Goal: Task Accomplishment & Management: Use online tool/utility

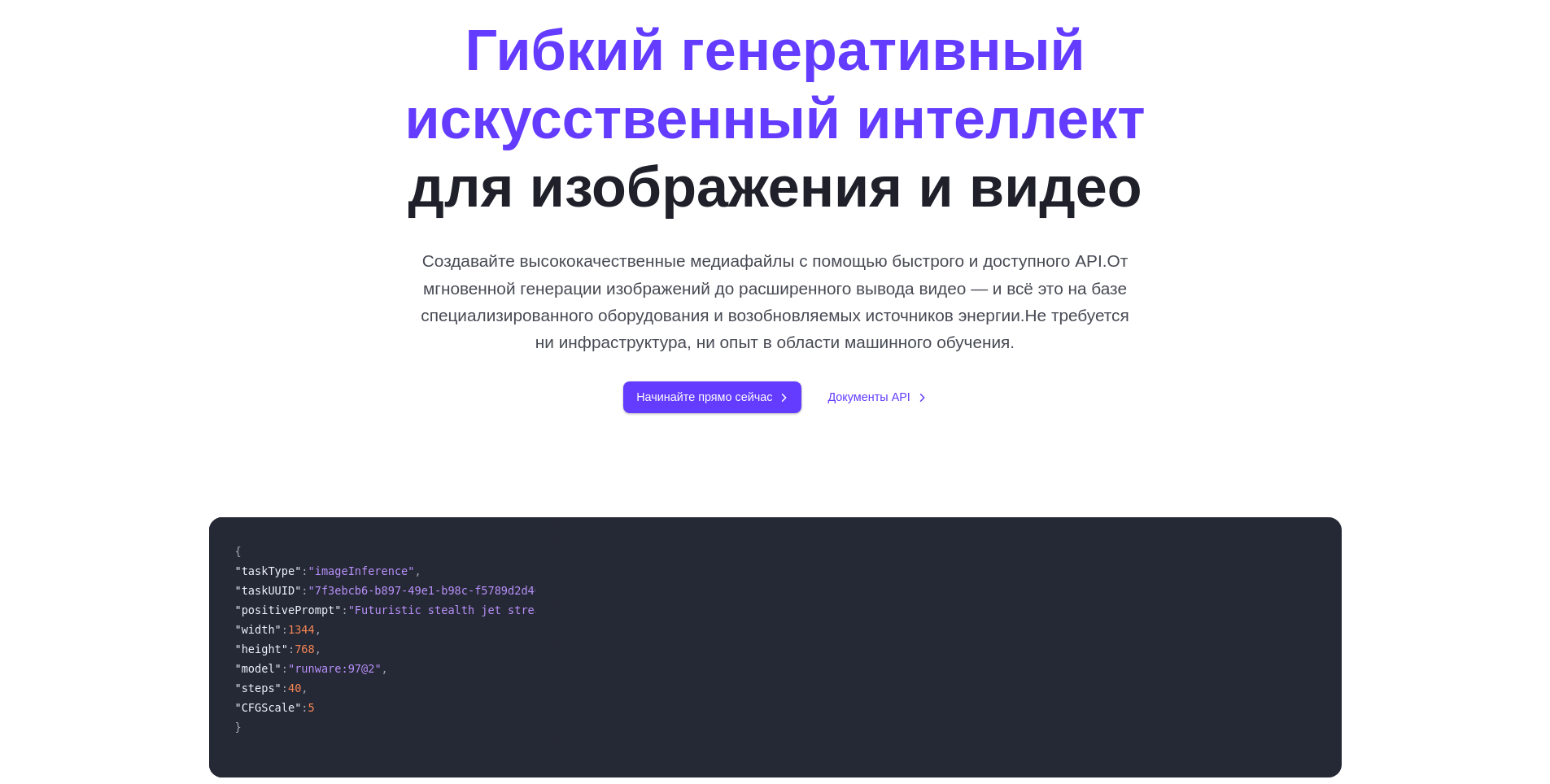
scroll to position [407, 0]
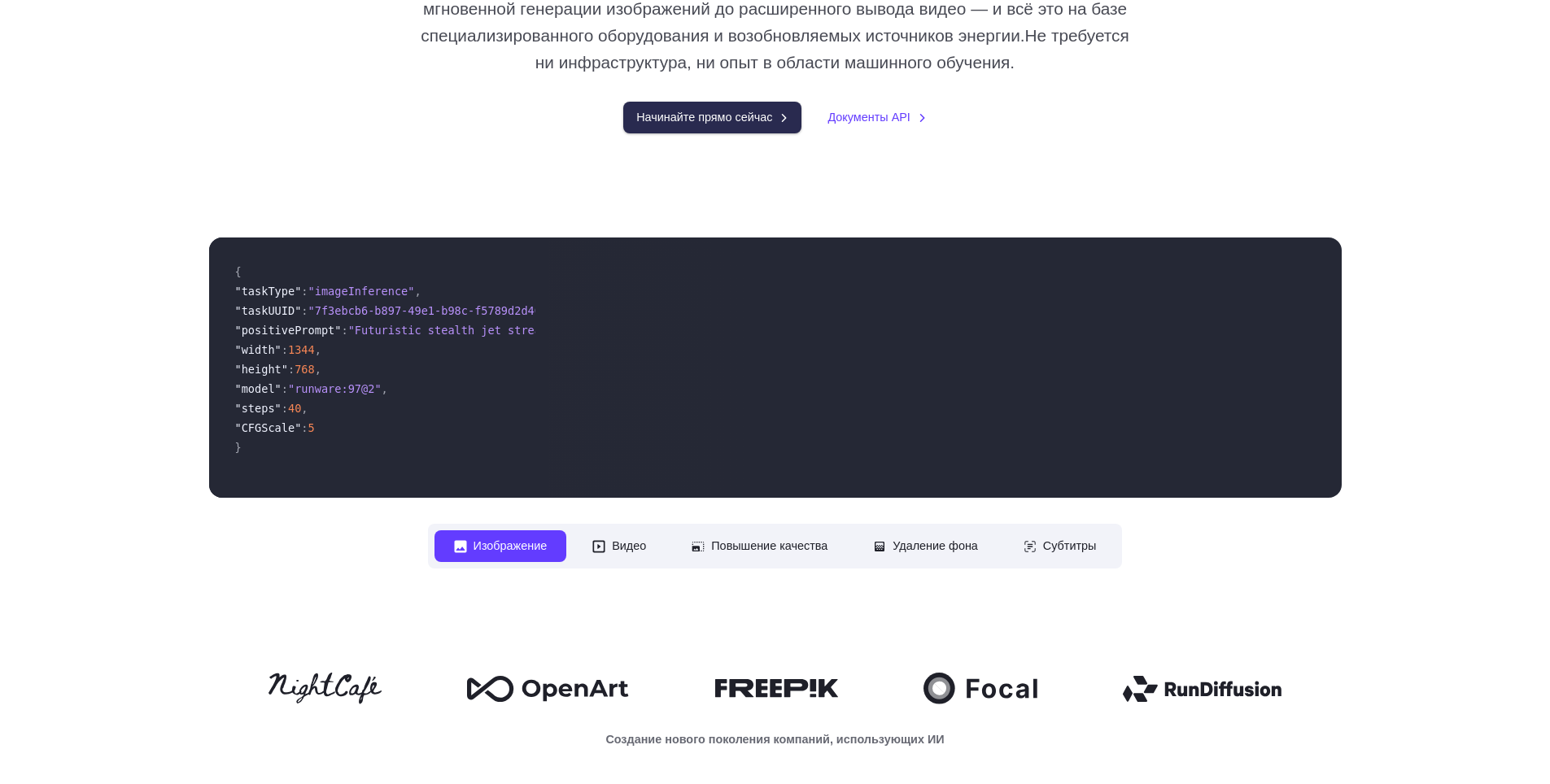
click at [664, 127] on ya-tr-span "Начинайте прямо сейчас" at bounding box center [704, 117] width 136 height 18
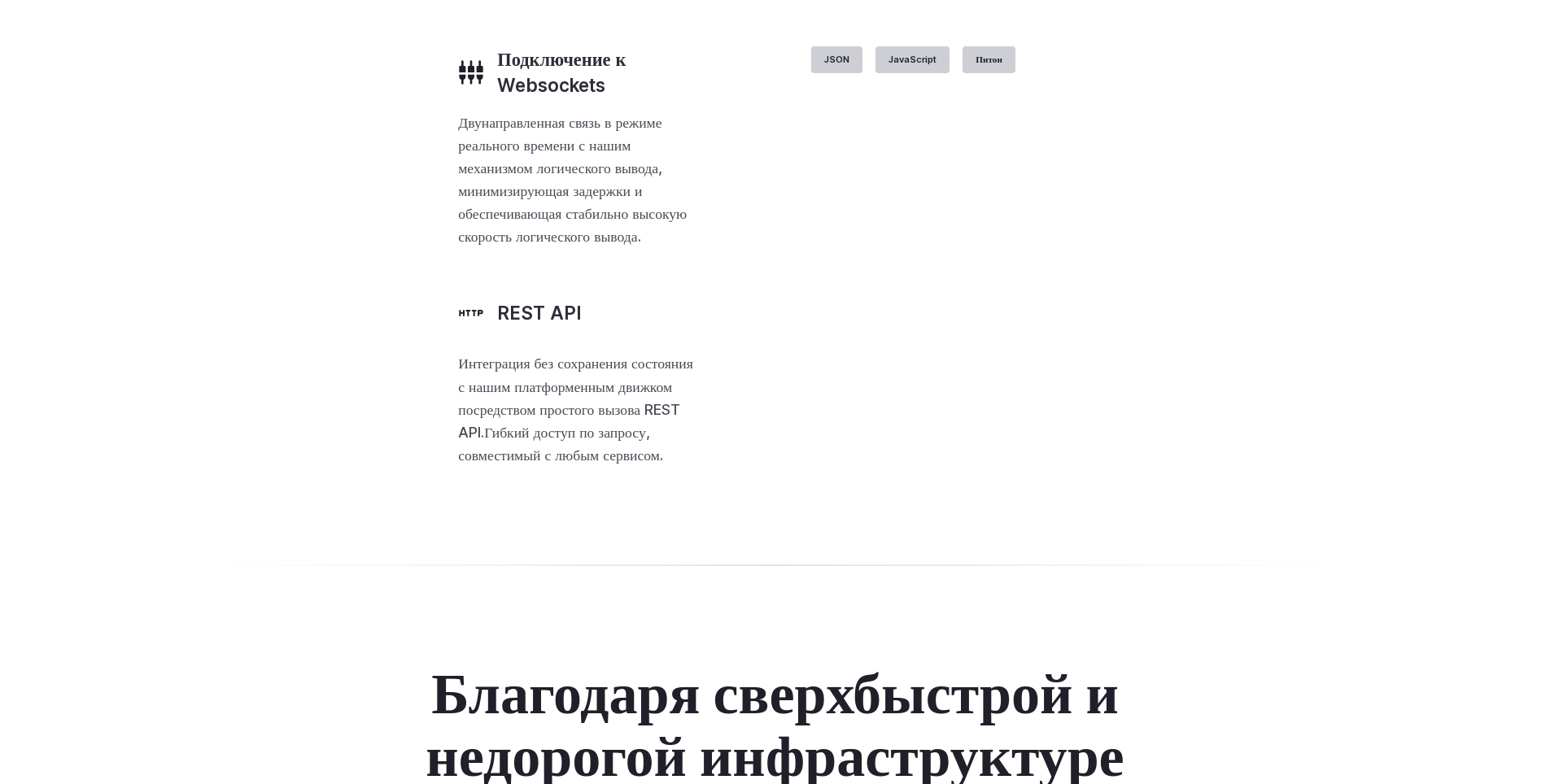
scroll to position [4203, 0]
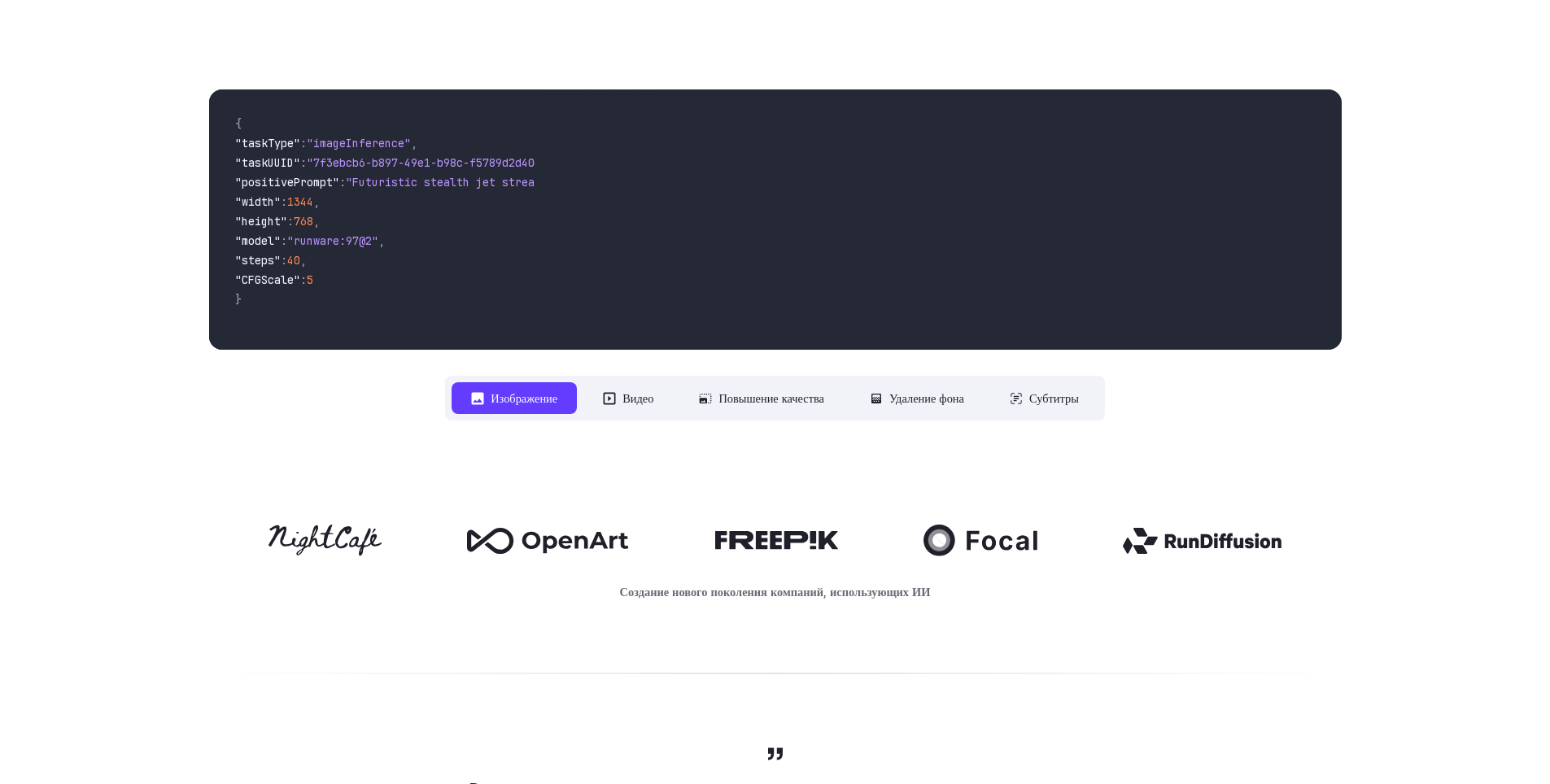
drag, startPoint x: 641, startPoint y: 520, endPoint x: 592, endPoint y: 277, distance: 247.9
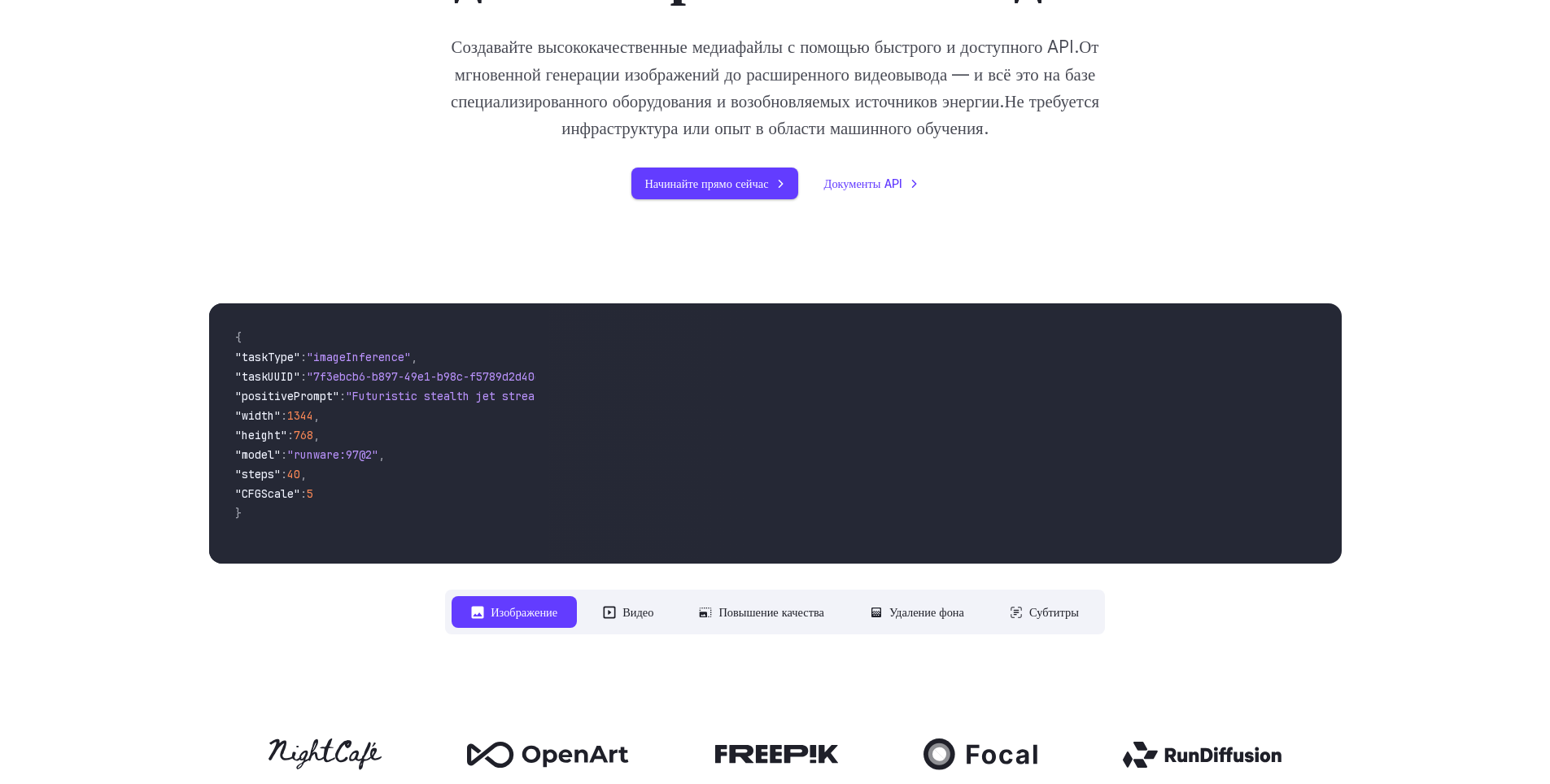
scroll to position [0, 0]
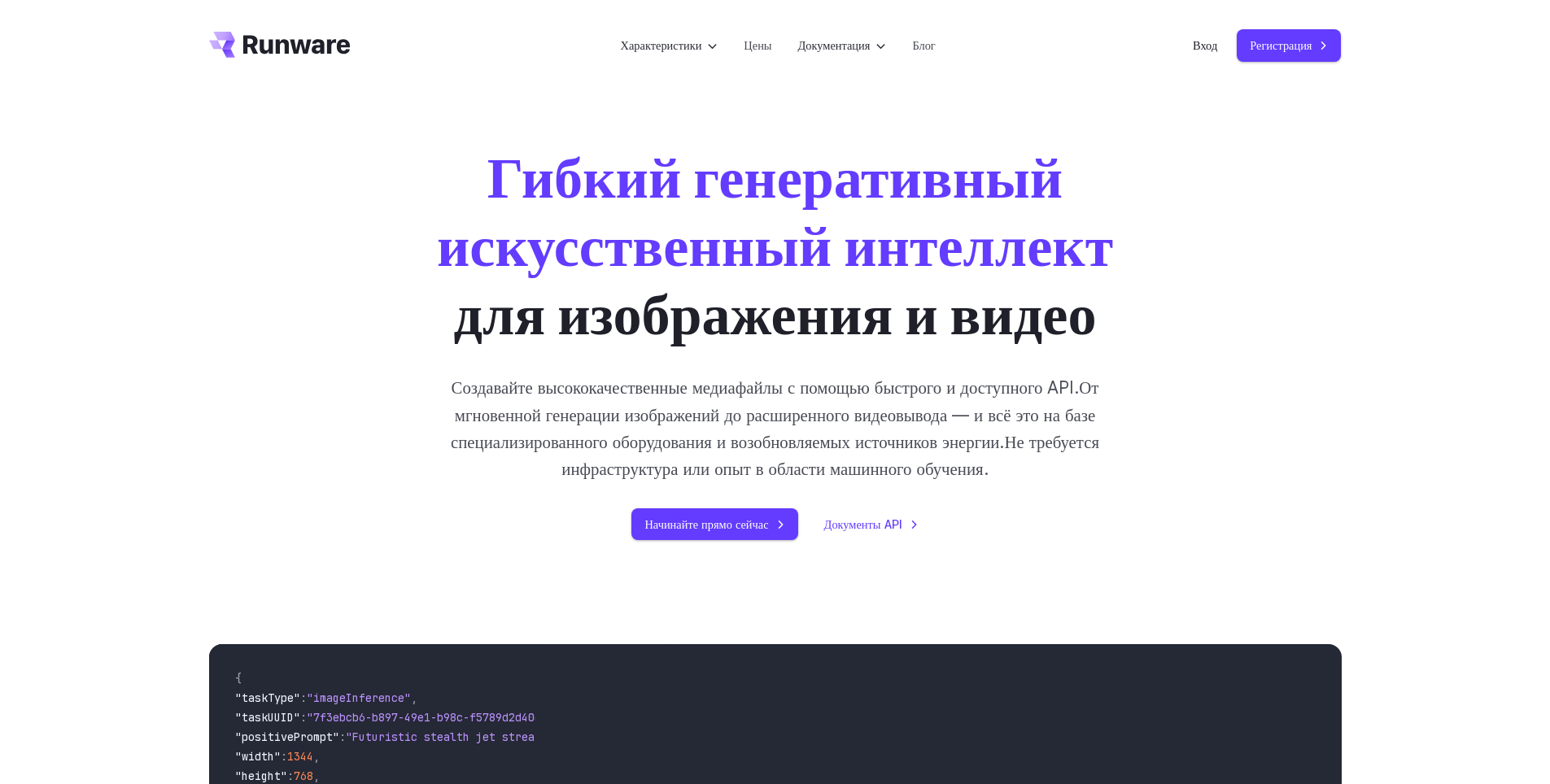
drag, startPoint x: 1234, startPoint y: 548, endPoint x: 1086, endPoint y: 307, distance: 282.8
click at [1214, 43] on ya-tr-span "Вход" at bounding box center [1205, 45] width 24 height 18
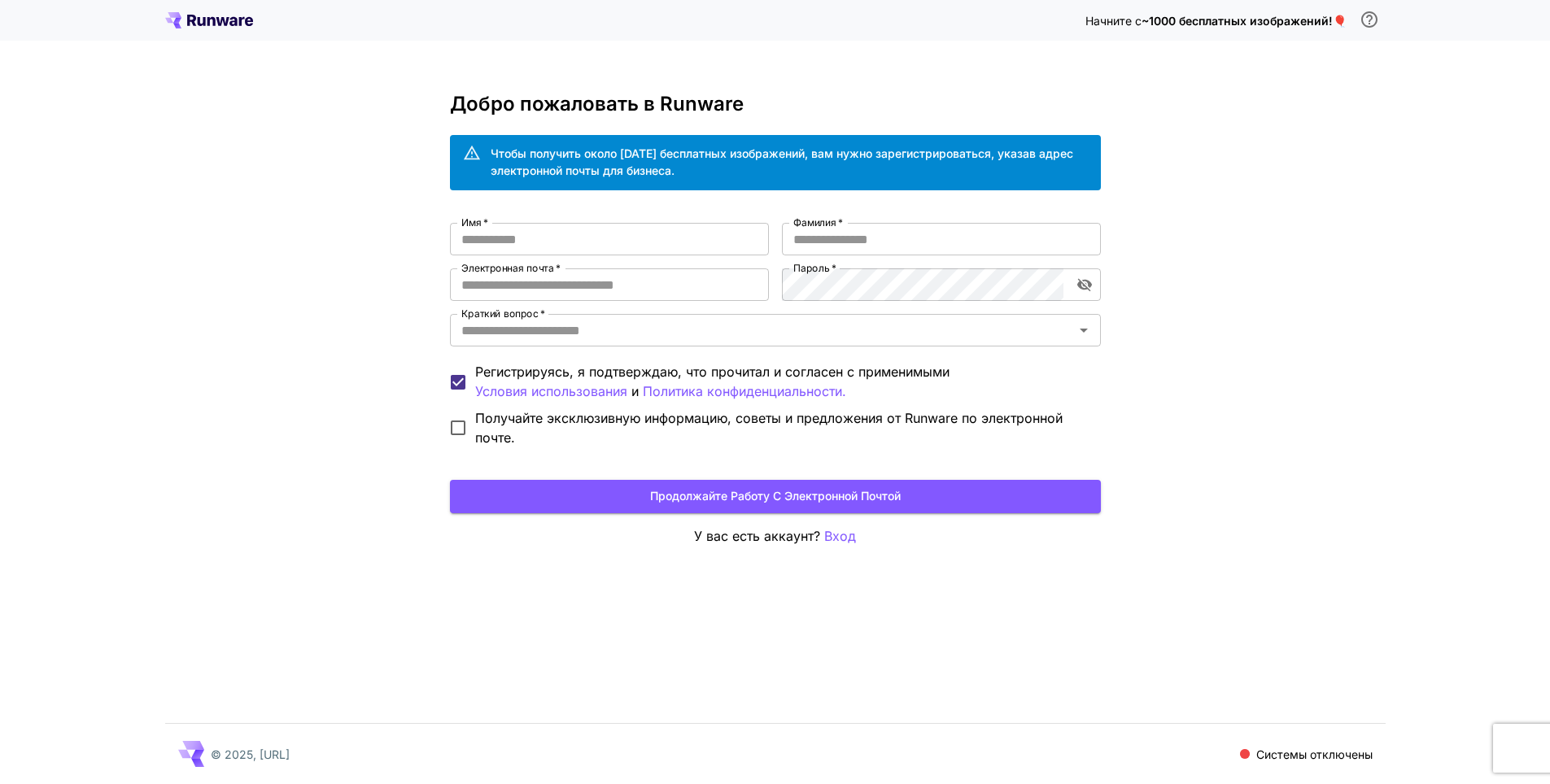
click at [354, 392] on div "Начните с ~1000 бесплатных изображений! 🎈 Добро пожаловать в Runware Чтобы полу…" at bounding box center [775, 392] width 1550 height 784
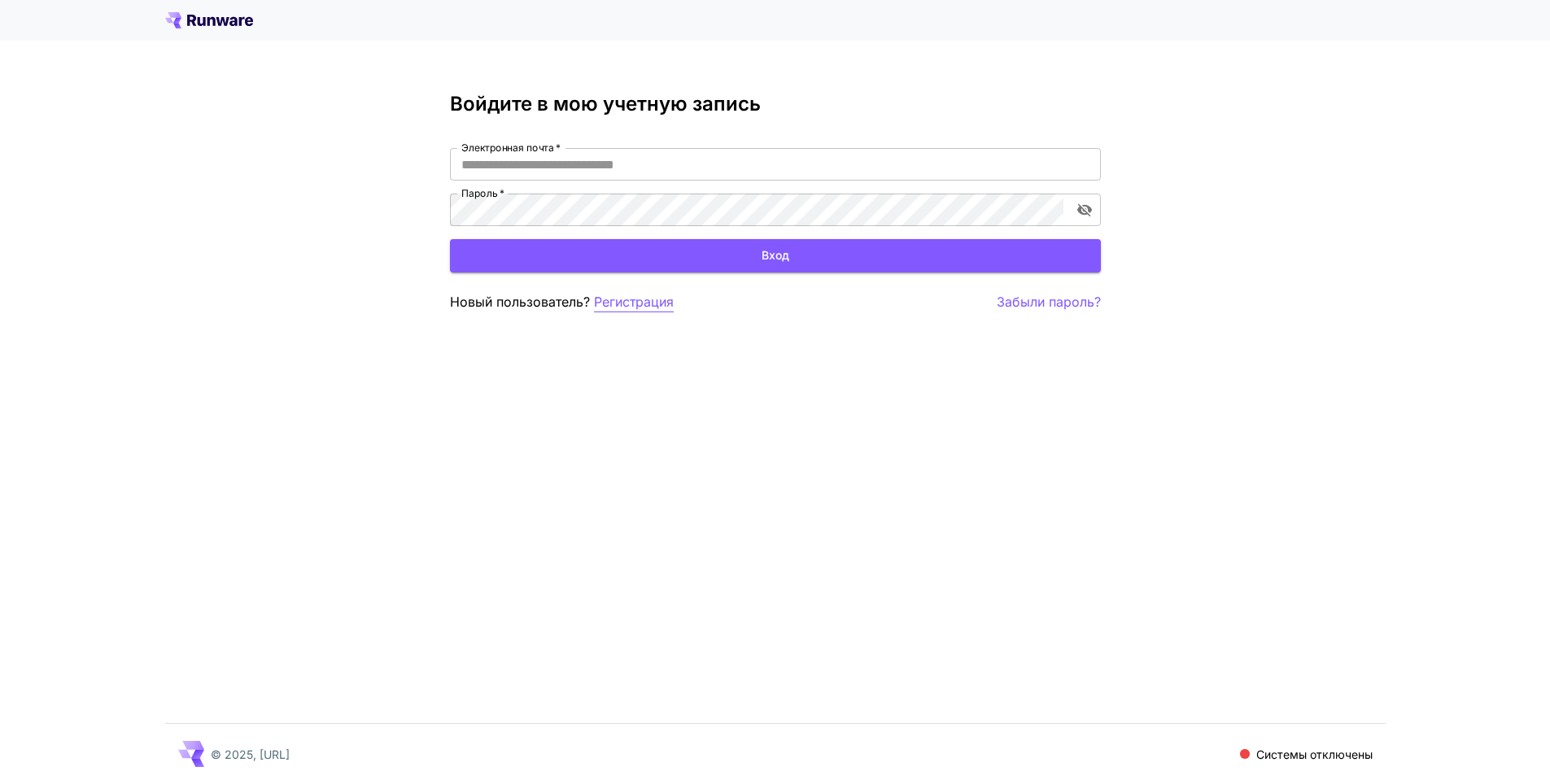
click at [634, 299] on ya-tr-span "Регистрация" at bounding box center [634, 301] width 79 height 16
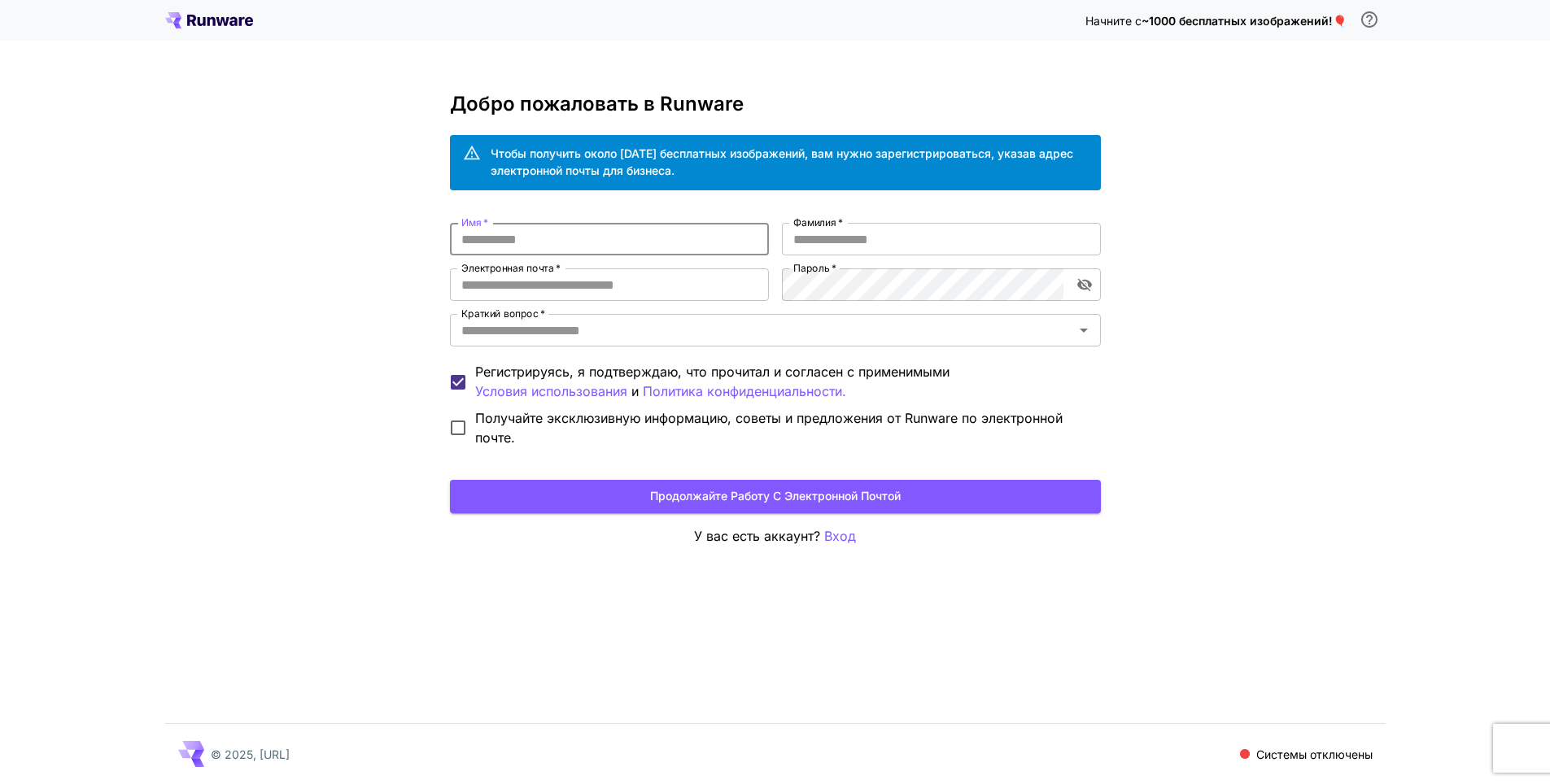
click at [614, 232] on input "Имя   *" at bounding box center [609, 239] width 319 height 33
type input "*********"
click at [892, 245] on input "Фамилия   *" at bounding box center [941, 239] width 319 height 33
type input "*****"
click at [721, 278] on input "Электронная почта   *" at bounding box center [609, 285] width 319 height 33
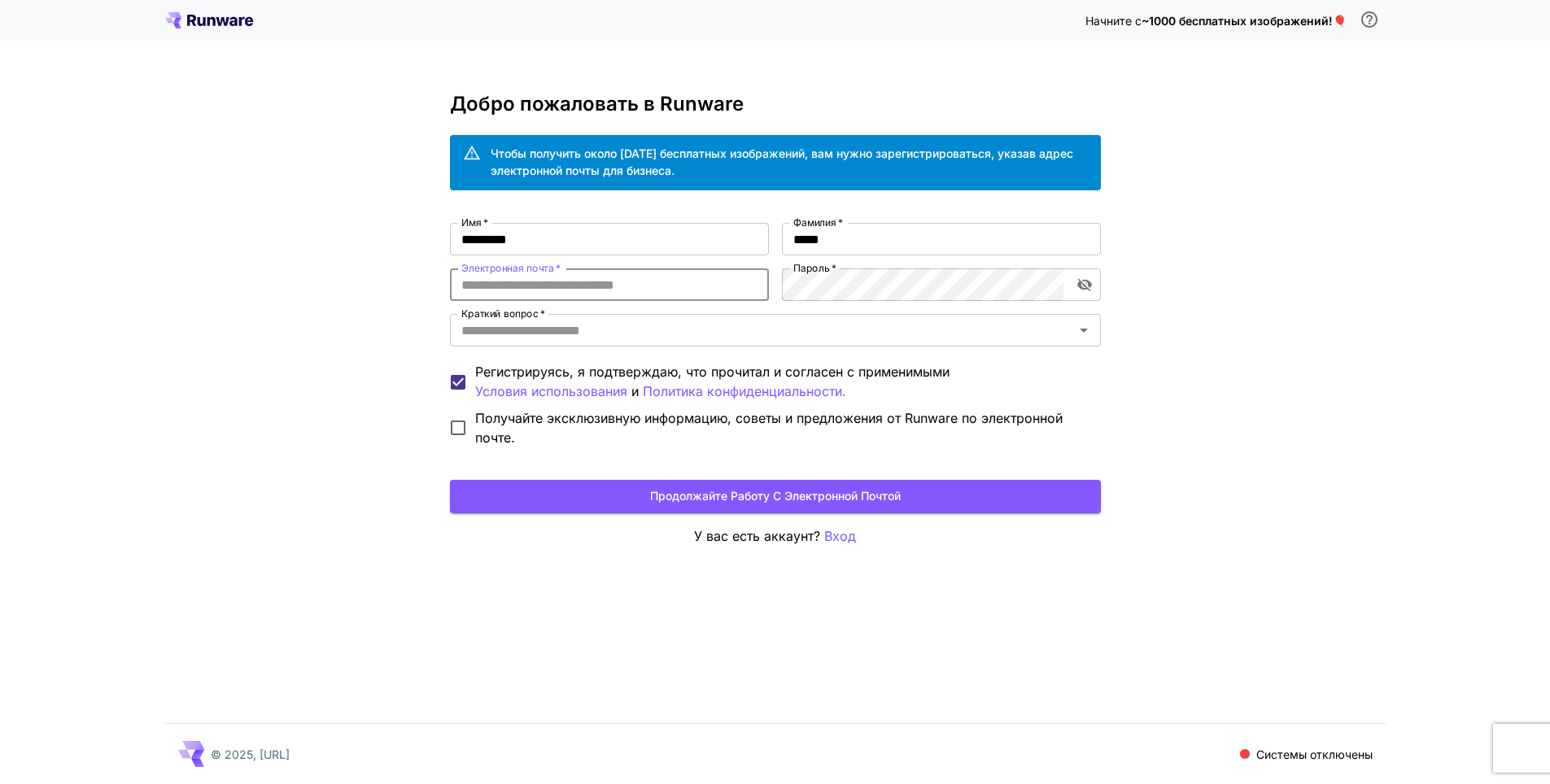
click at [716, 279] on input "Электронная почта   *" at bounding box center [609, 285] width 319 height 33
type input "**********"
click at [670, 336] on input "Краткий вопрос   *" at bounding box center [762, 330] width 615 height 23
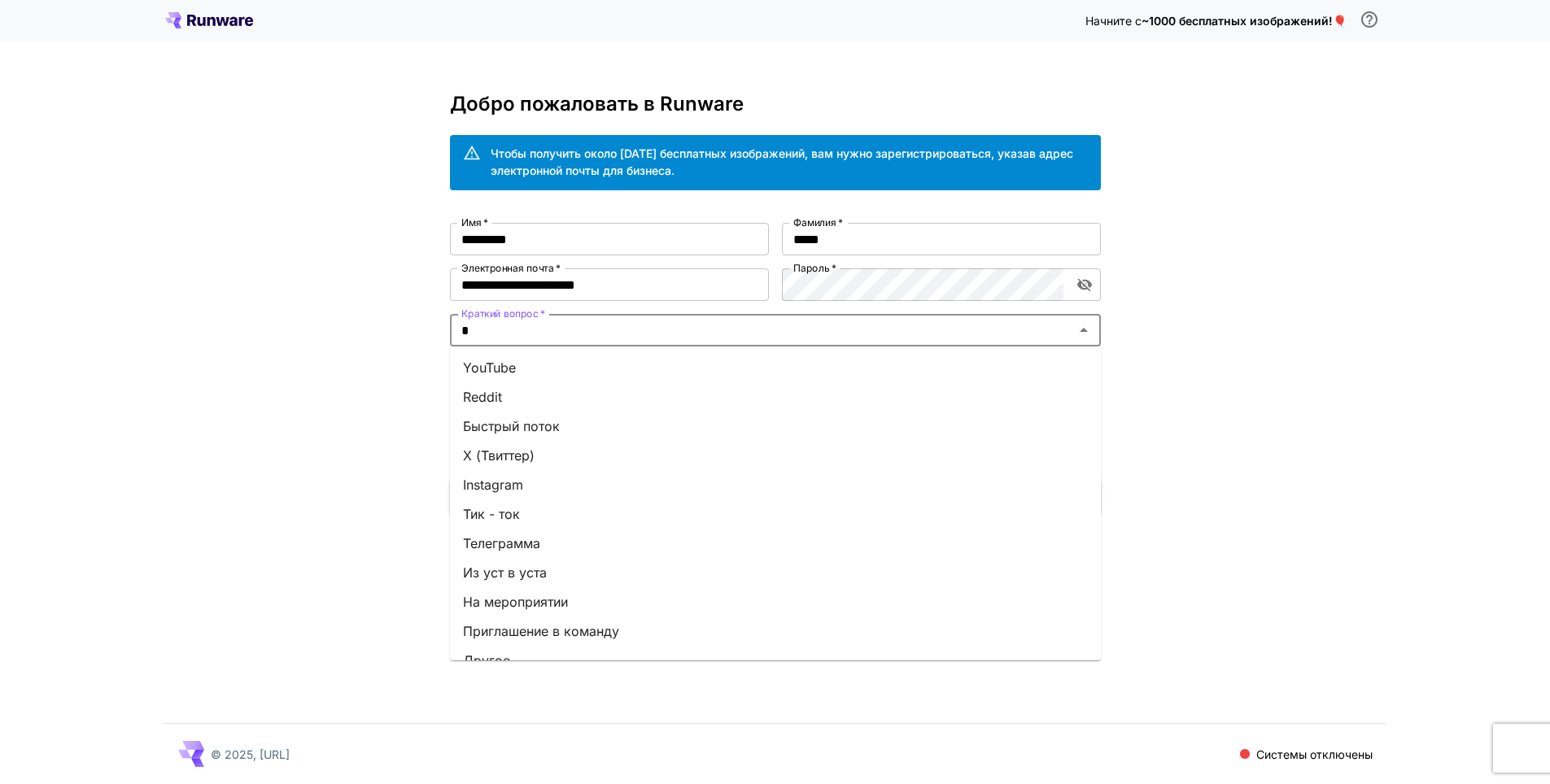
type input "**"
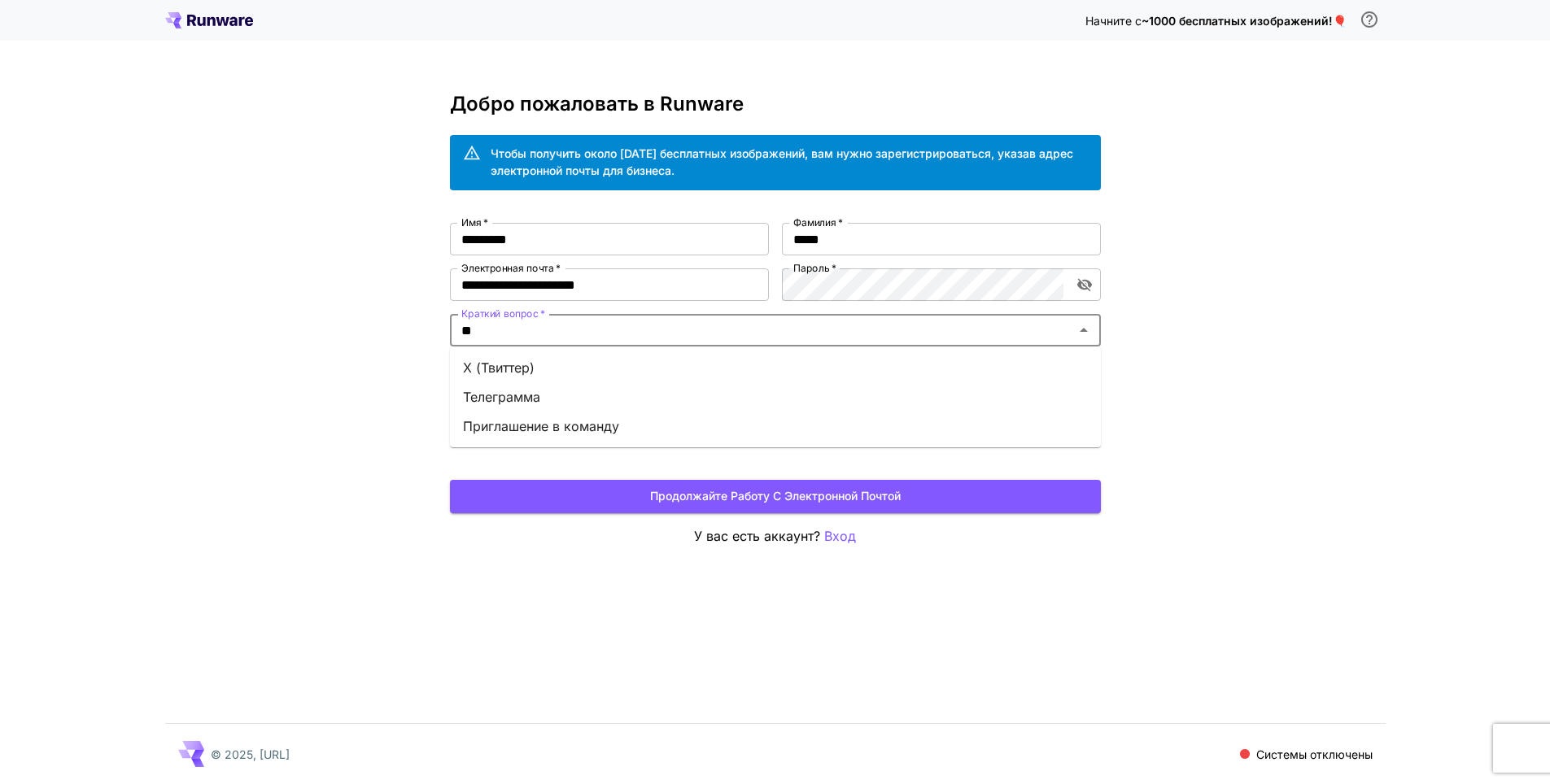
click at [580, 392] on li "Телеграмма" at bounding box center [775, 397] width 651 height 29
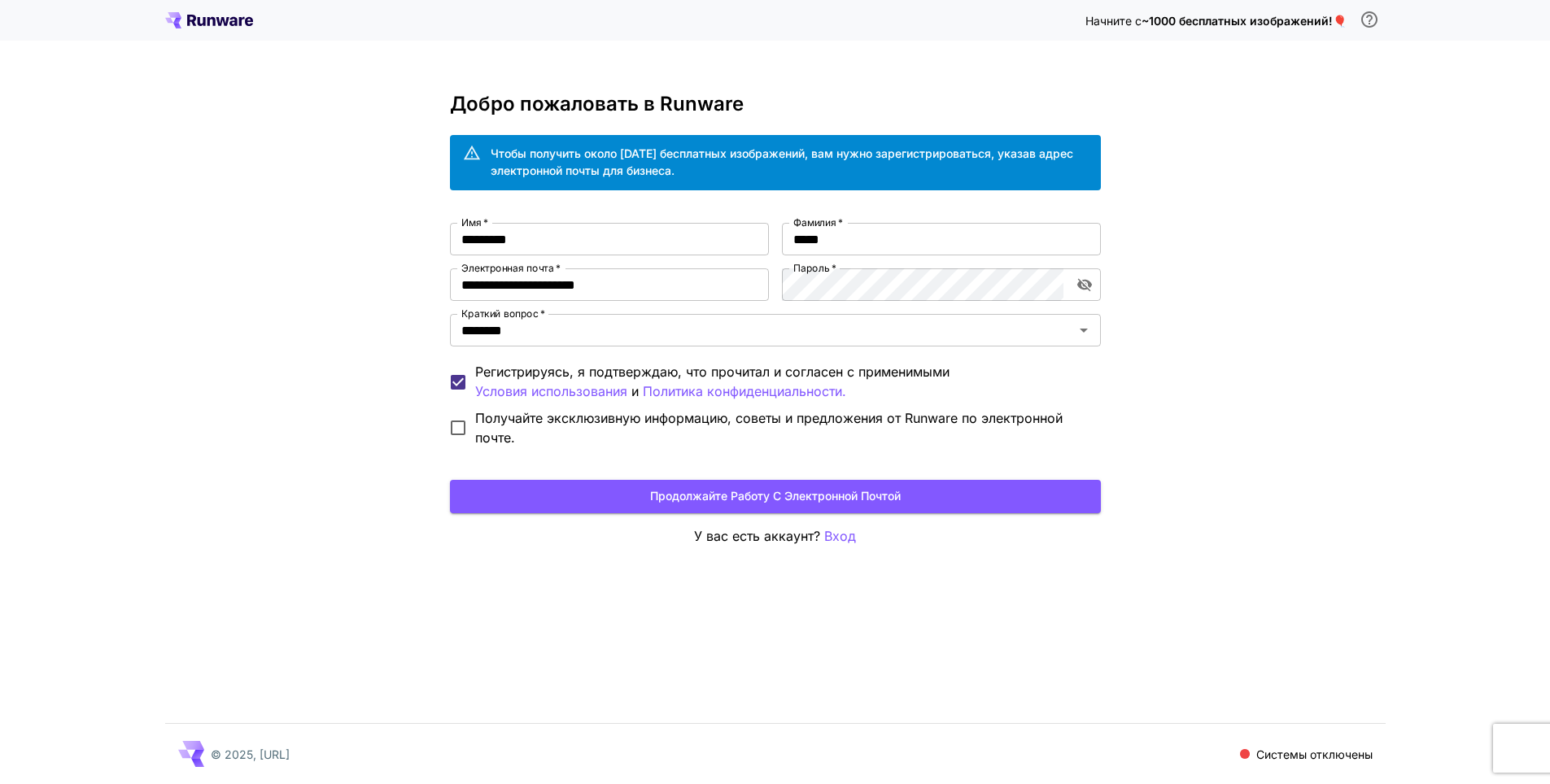
click at [495, 606] on div "**********" at bounding box center [775, 392] width 1550 height 784
click at [548, 500] on button "Продолжайте работу с электронной почтой" at bounding box center [775, 496] width 651 height 33
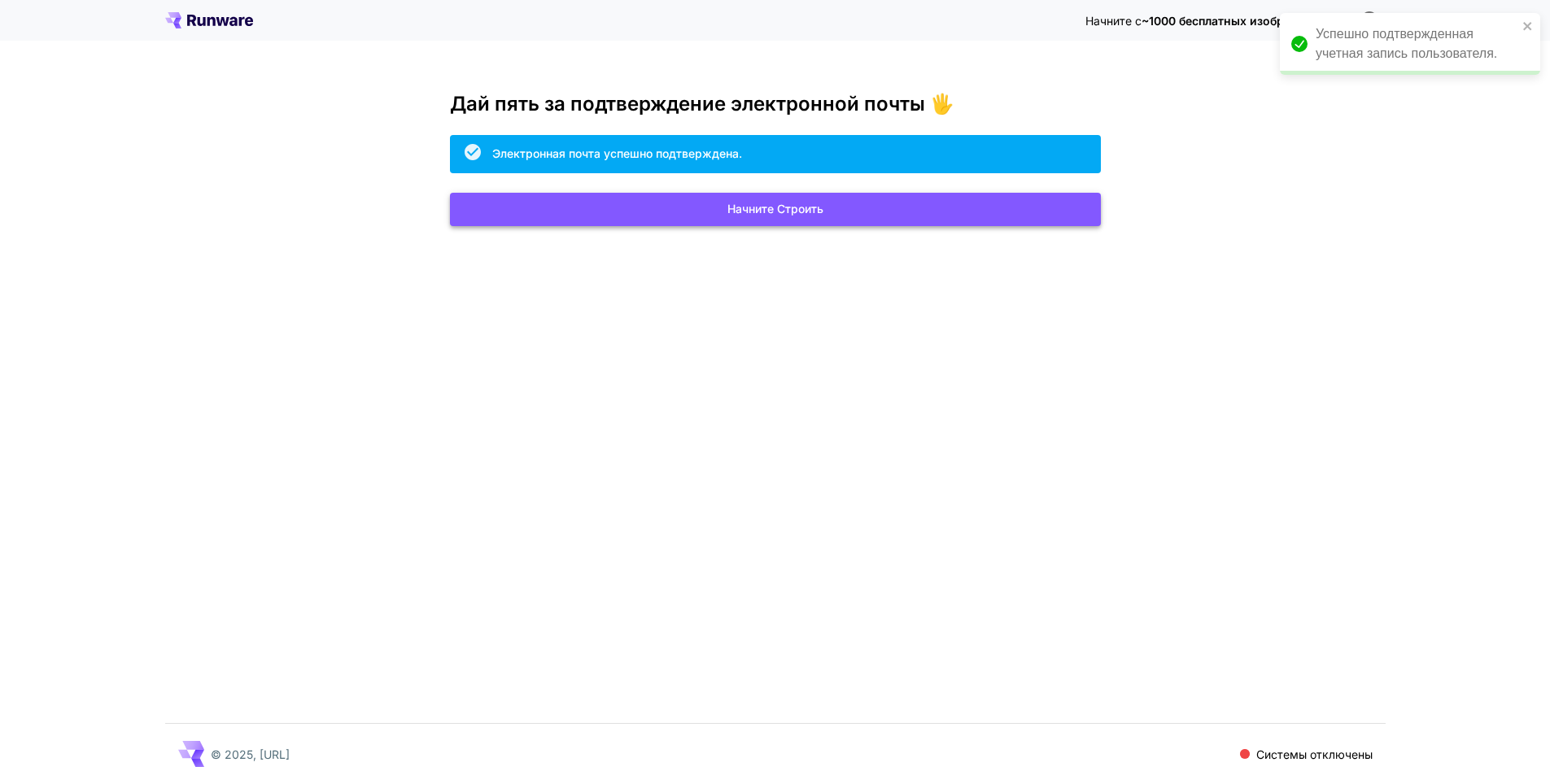
click at [755, 218] on ya-tr-span "Начните Строить" at bounding box center [775, 209] width 96 height 20
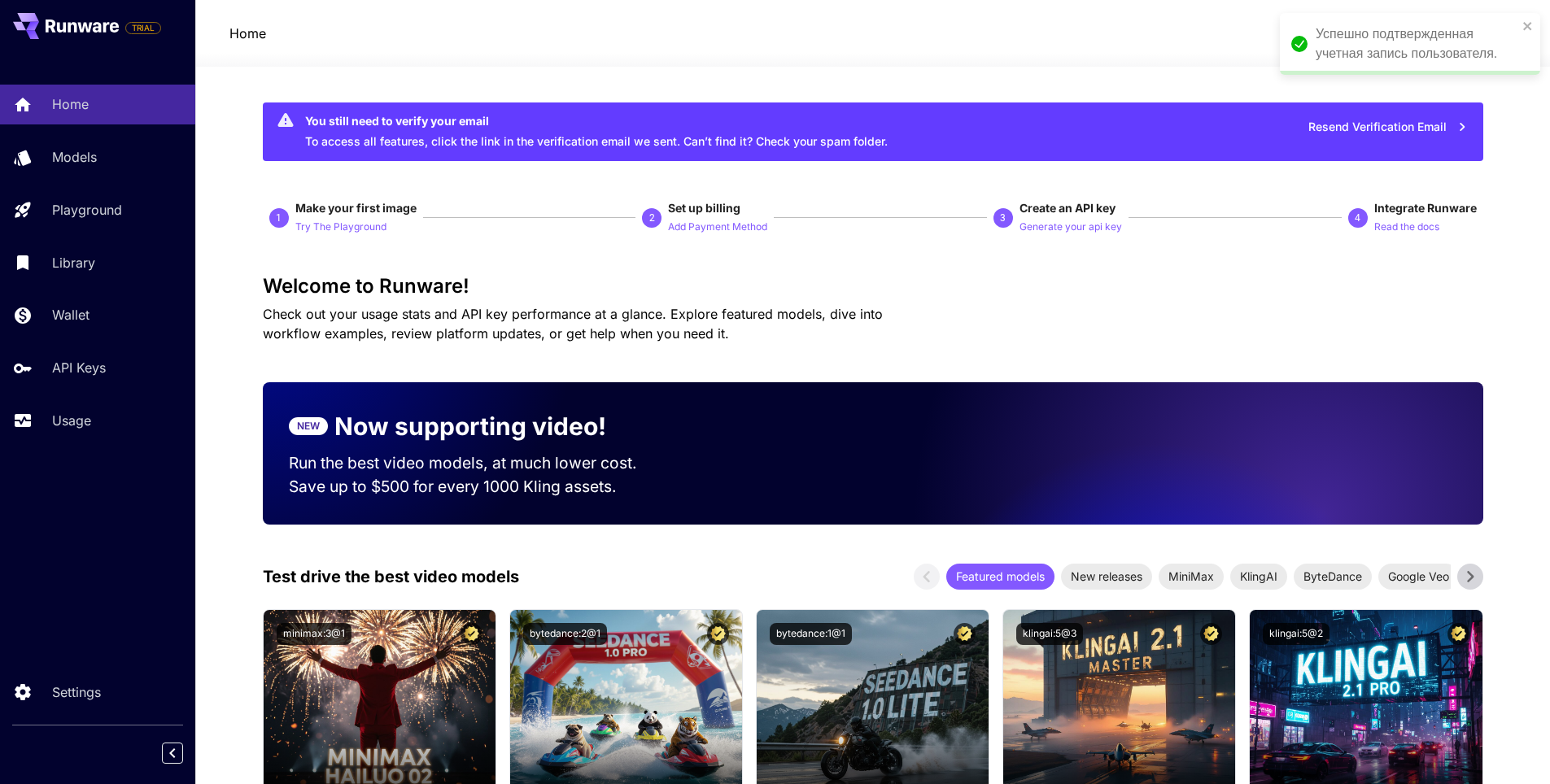
click at [1522, 28] on div "Успешно подтвержденная учетная запись пользователя." at bounding box center [1404, 44] width 236 height 48
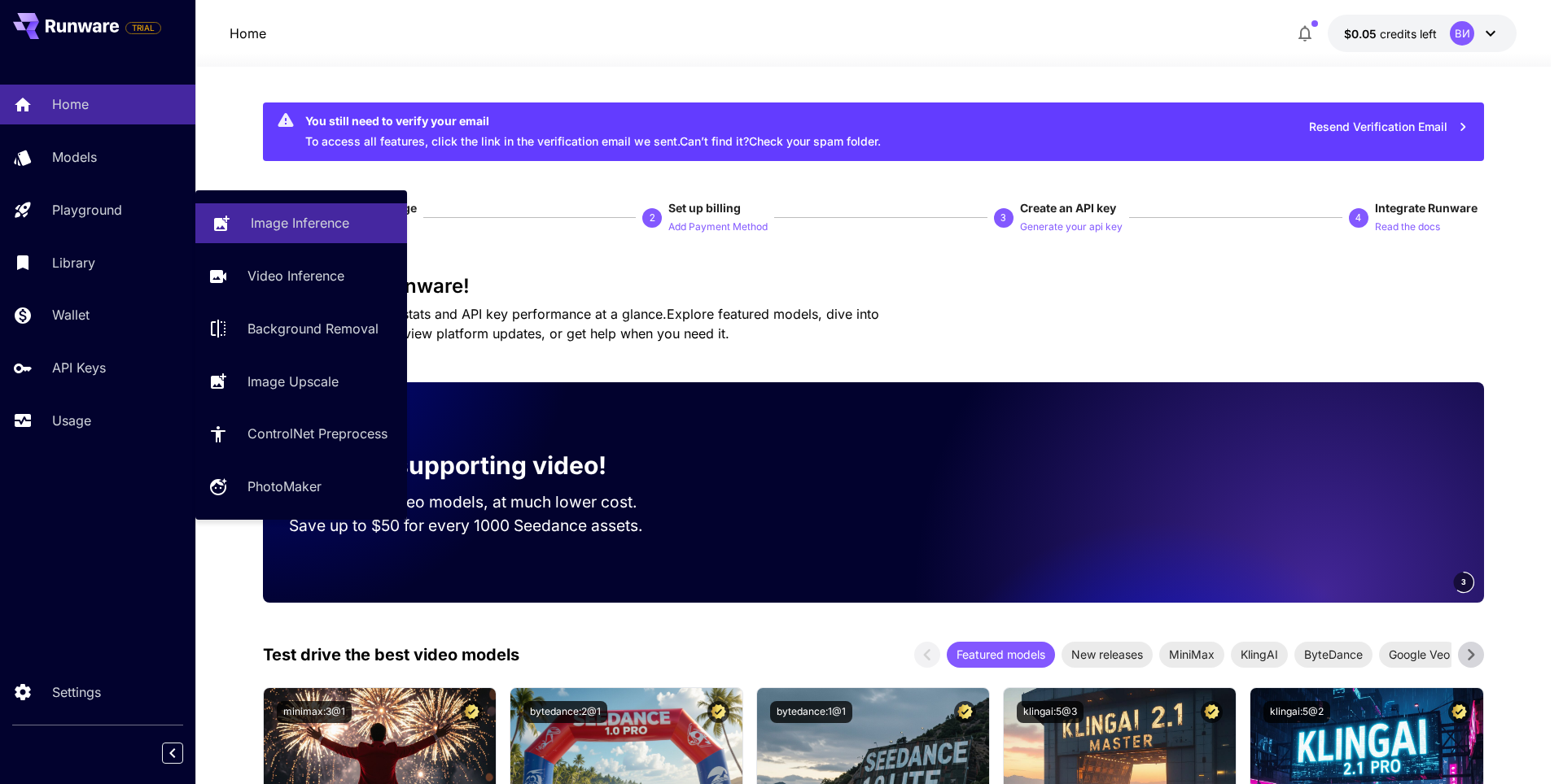
click at [337, 227] on p "Image Inference" at bounding box center [301, 223] width 99 height 19
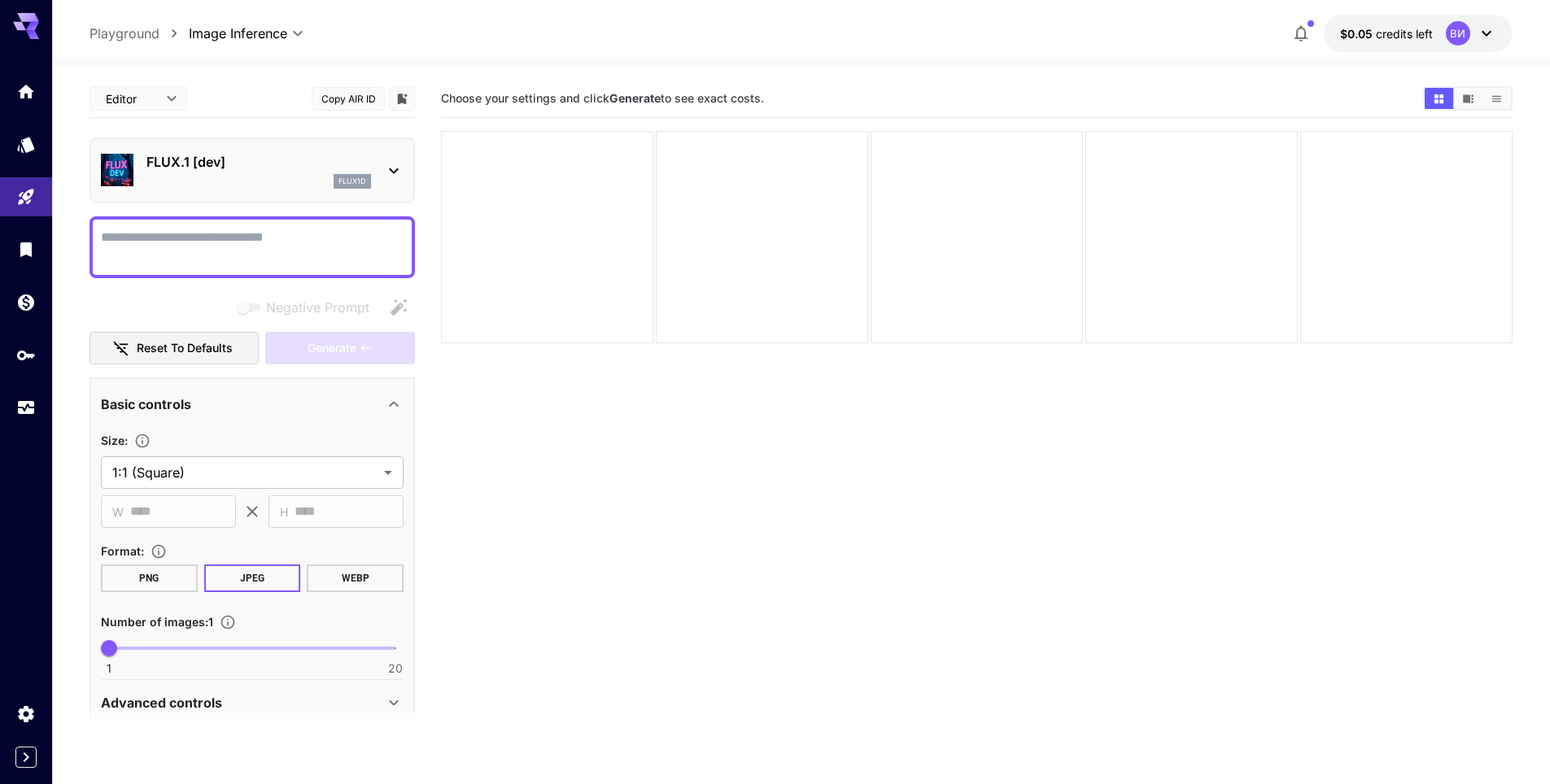
click at [345, 165] on p "FLUX.1 [dev]" at bounding box center [259, 162] width 225 height 19
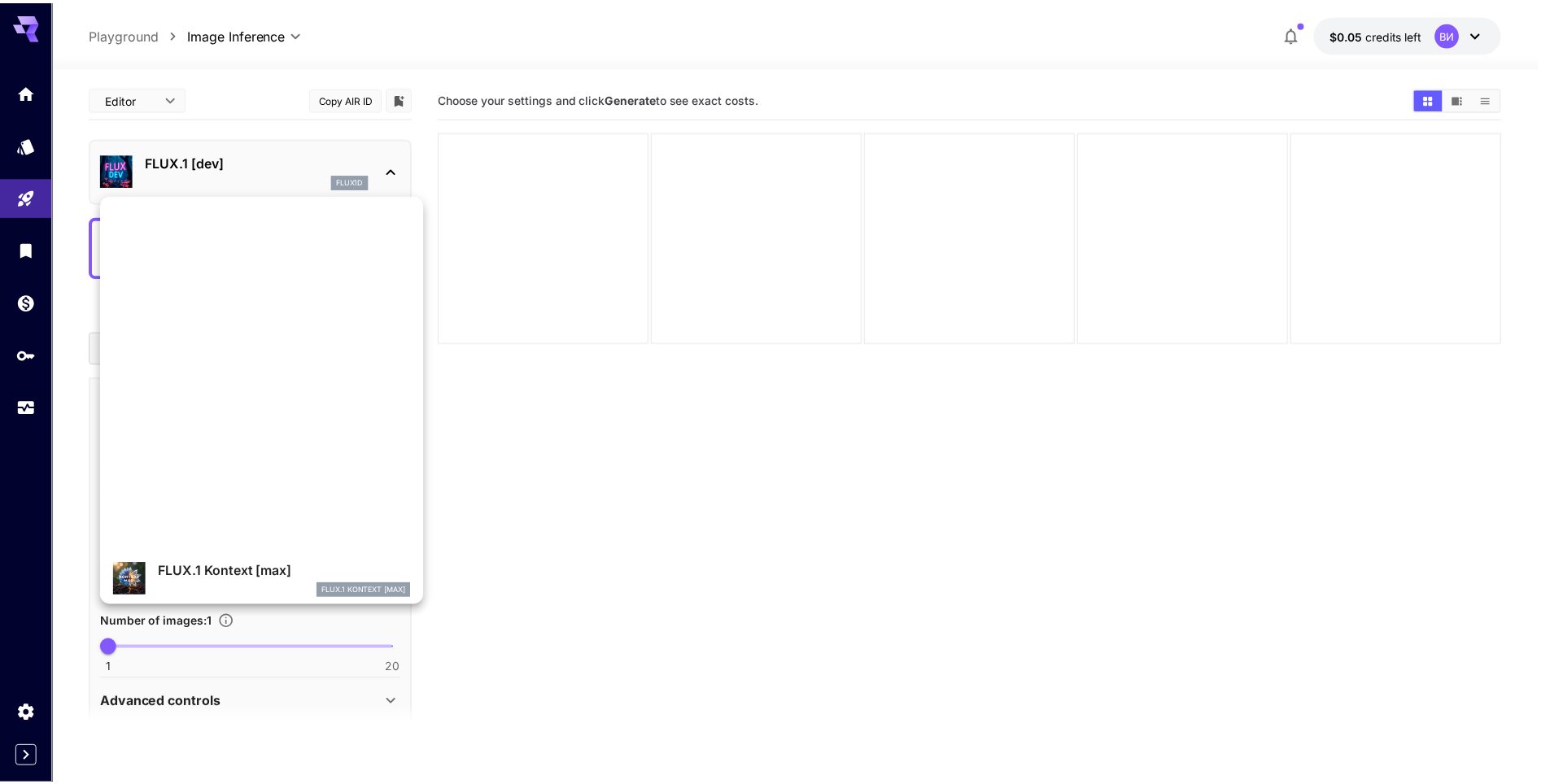
scroll to position [768, 0]
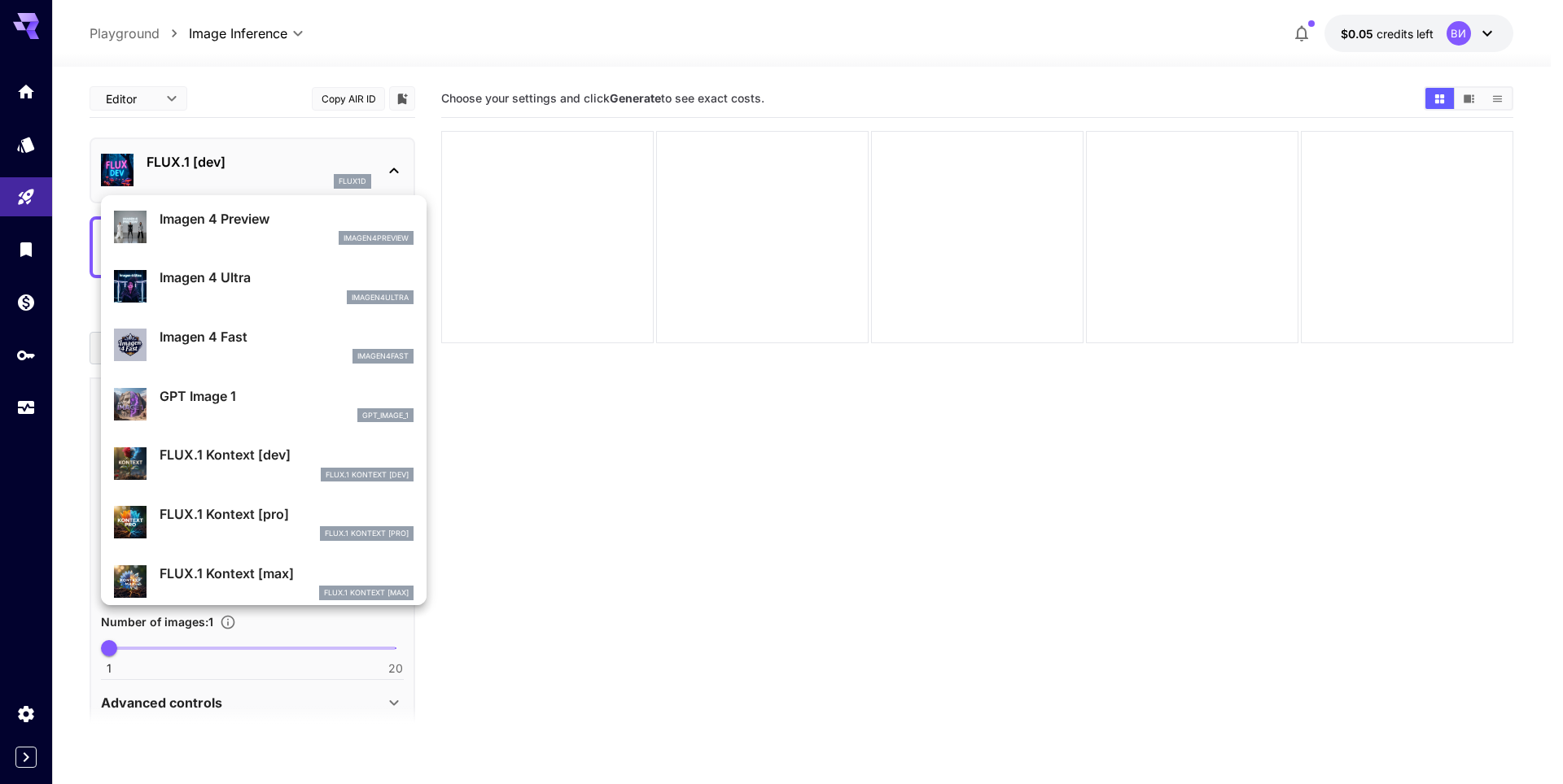
click at [253, 409] on div "gpt_image_1" at bounding box center [287, 415] width 254 height 15
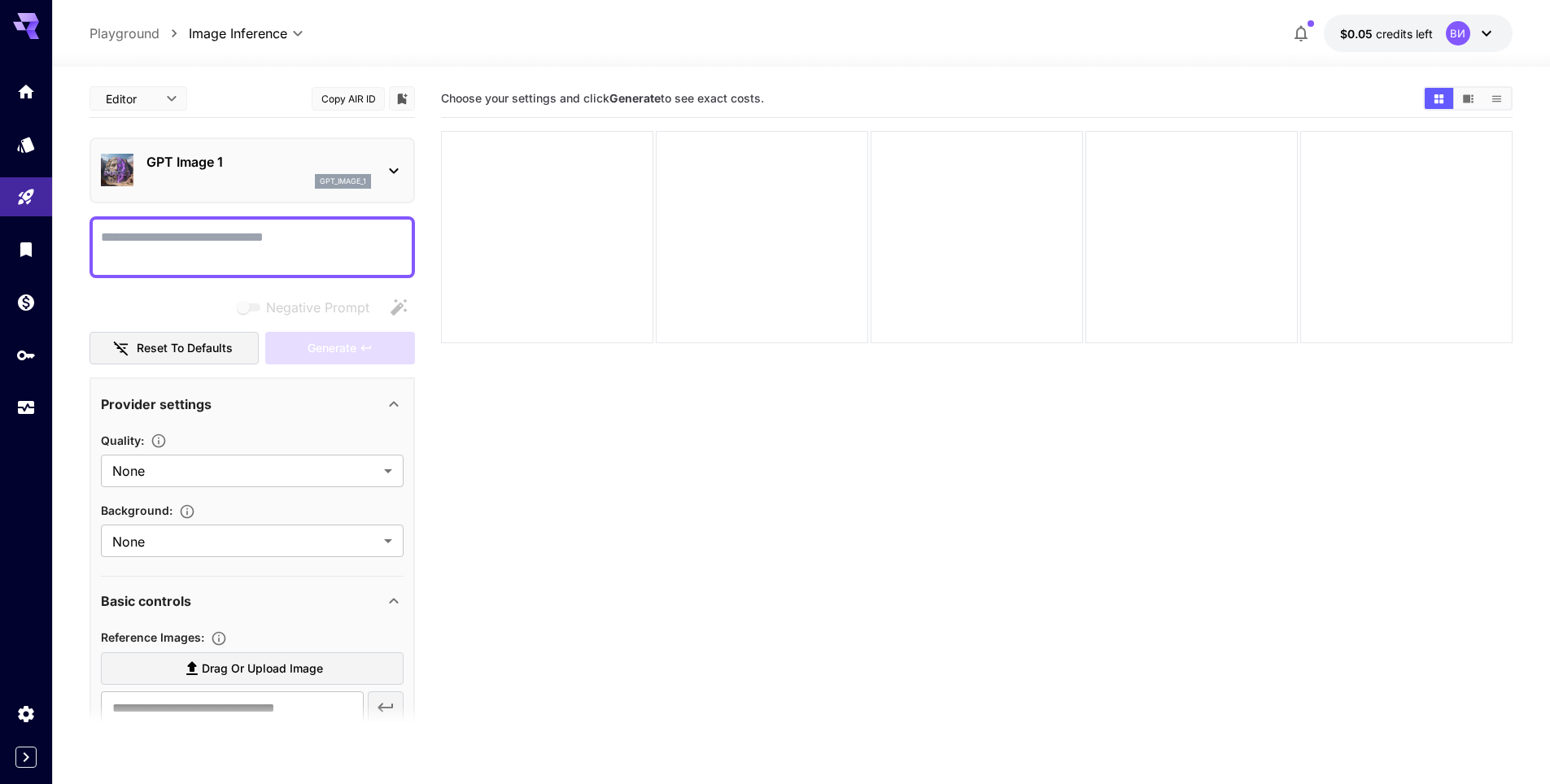
click at [1427, 30] on ya-tr-span "credits left" at bounding box center [1404, 34] width 57 height 14
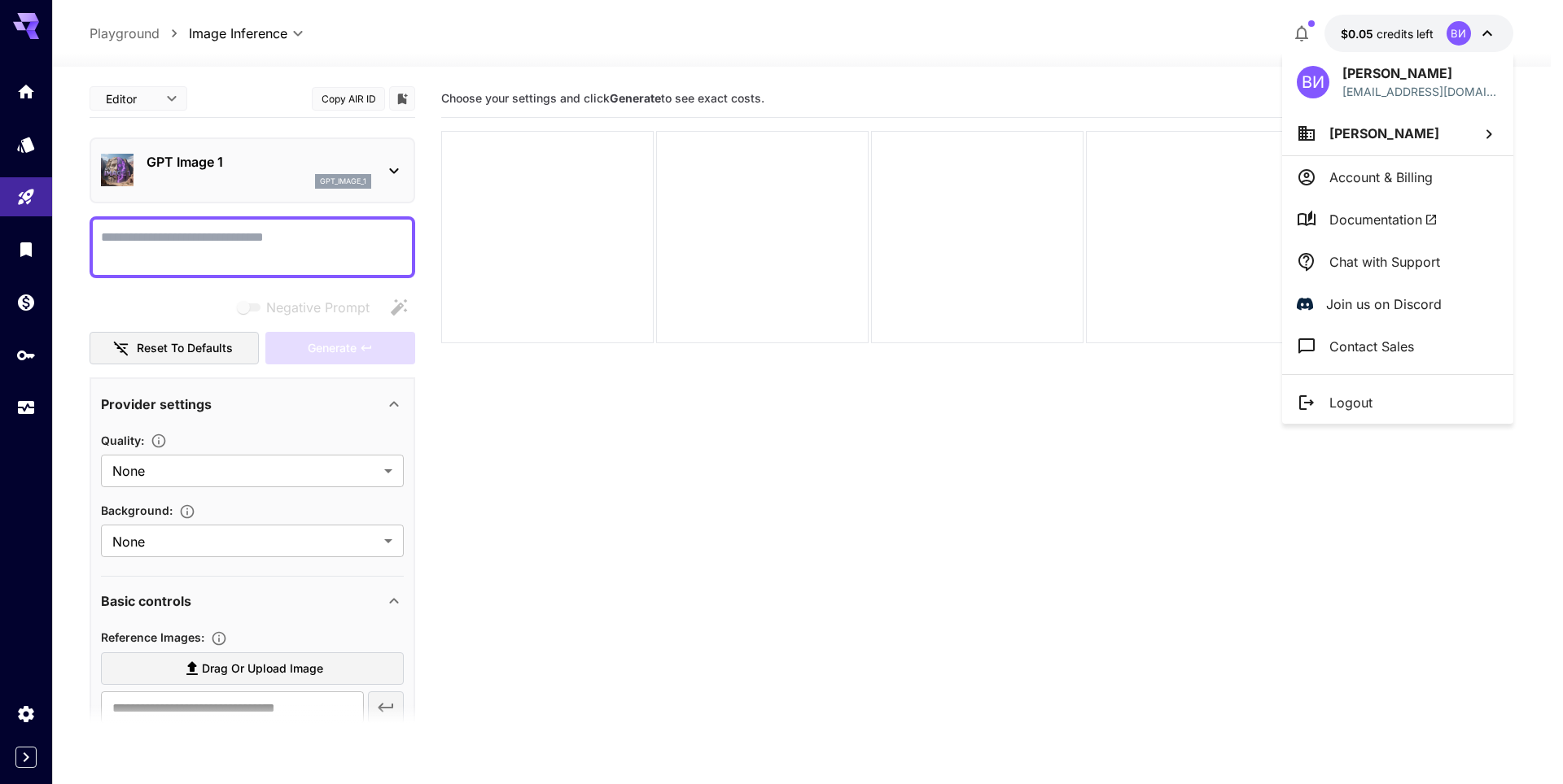
click at [1163, 456] on div at bounding box center [782, 392] width 1563 height 784
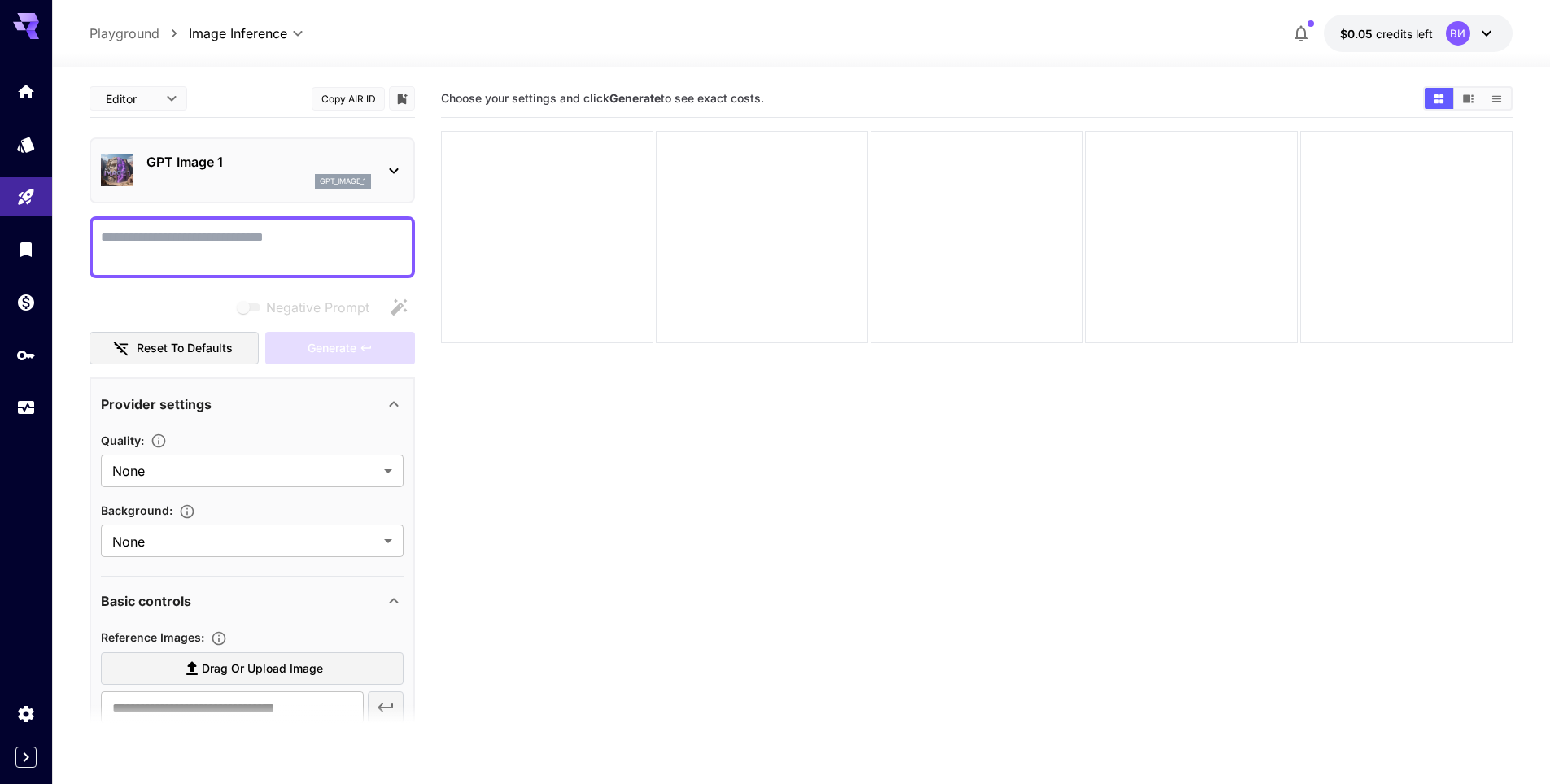
click at [293, 261] on textarea "Negative Prompt" at bounding box center [252, 247] width 302 height 39
paste textarea "**********"
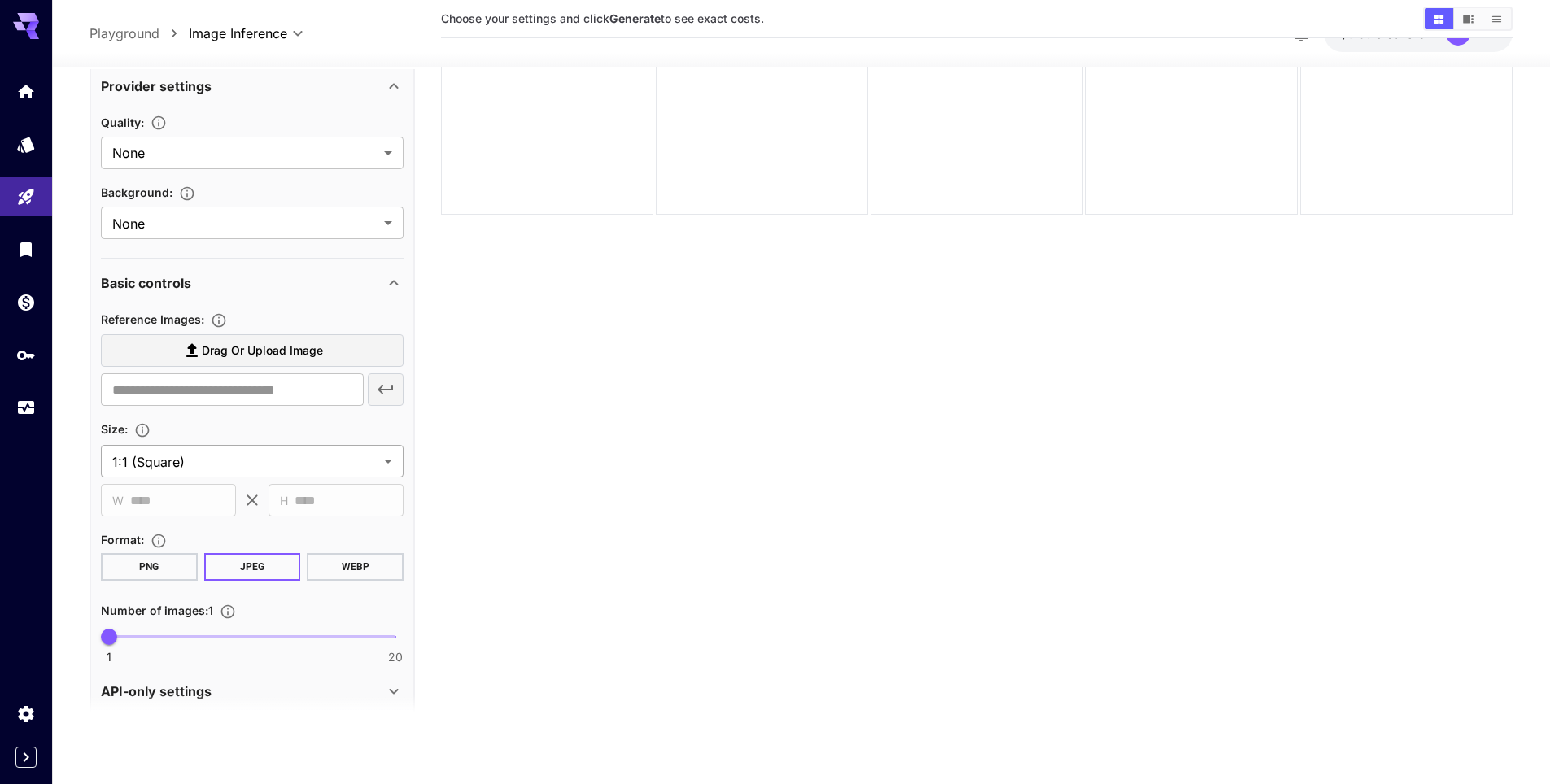
scroll to position [797, 0]
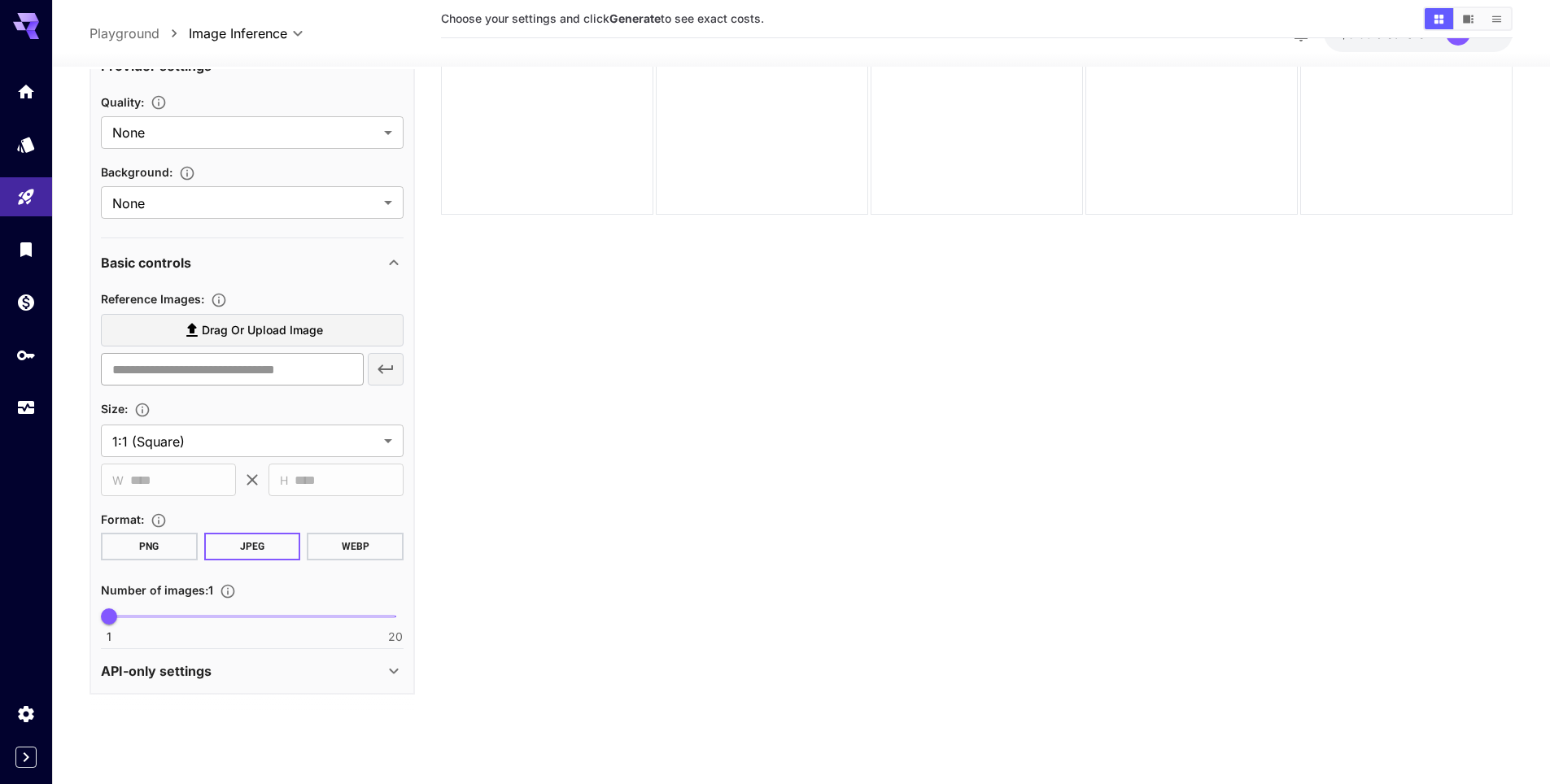
type textarea "**********"
click at [218, 363] on input "text" at bounding box center [232, 369] width 263 height 33
click at [309, 348] on section "Drag or upload image ​" at bounding box center [252, 349] width 302 height 73
click at [311, 328] on span "Drag or upload image" at bounding box center [262, 329] width 121 height 20
click at [0, 0] on input "Drag or upload image" at bounding box center [0, 0] width 0 height 0
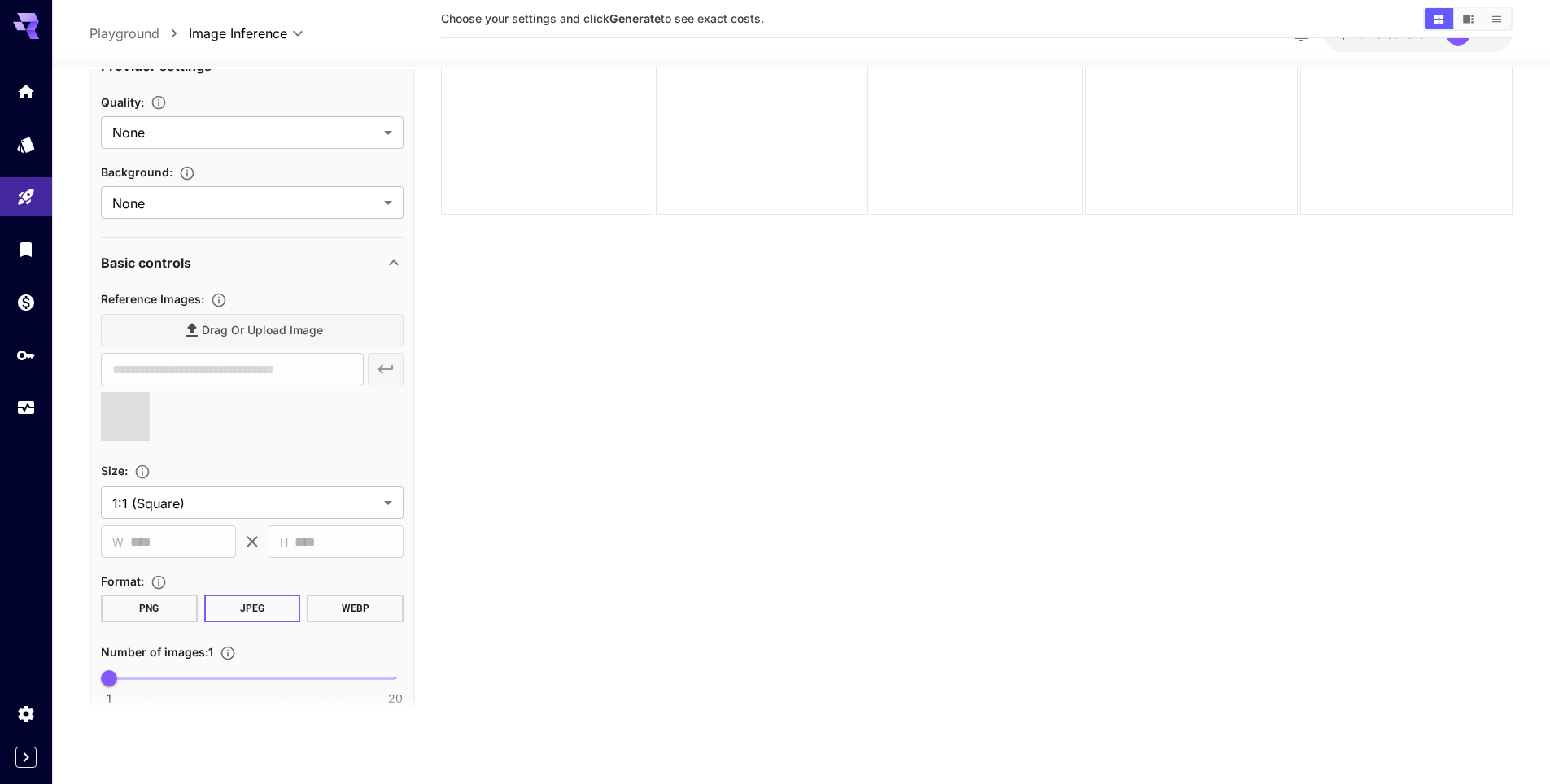
type input "**********"
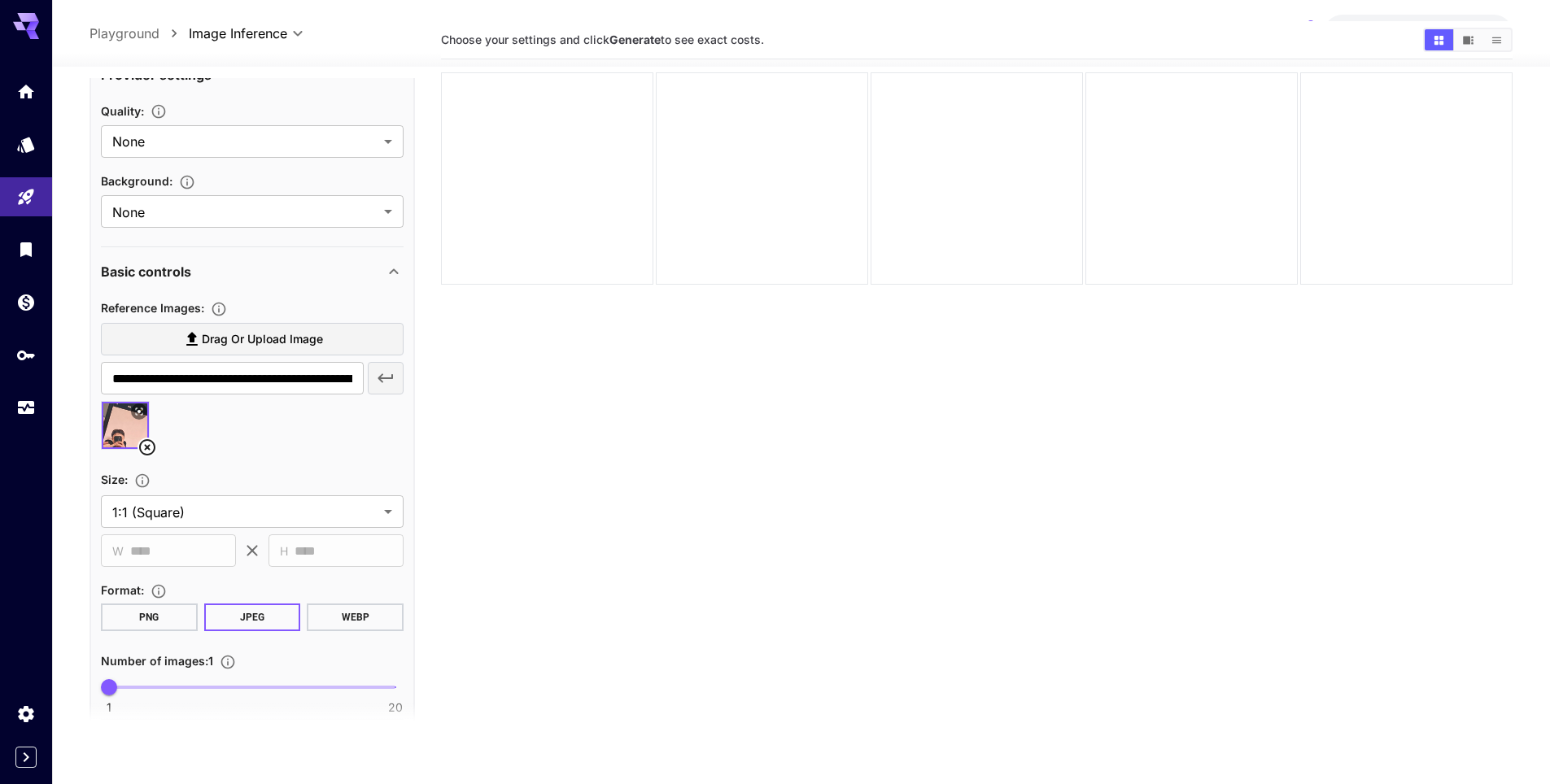
scroll to position [0, 0]
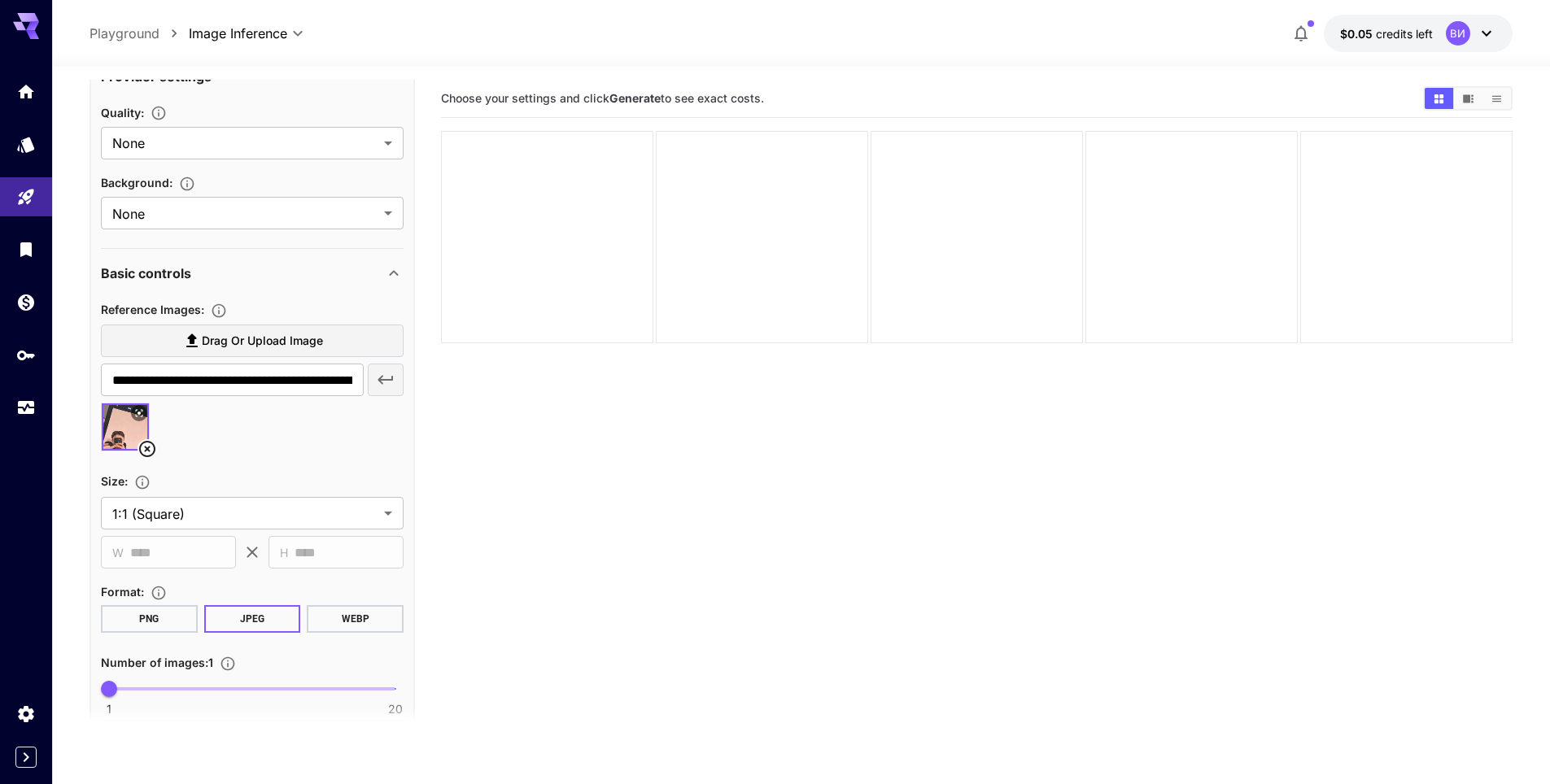
drag, startPoint x: 658, startPoint y: 497, endPoint x: 565, endPoint y: 385, distance: 145.6
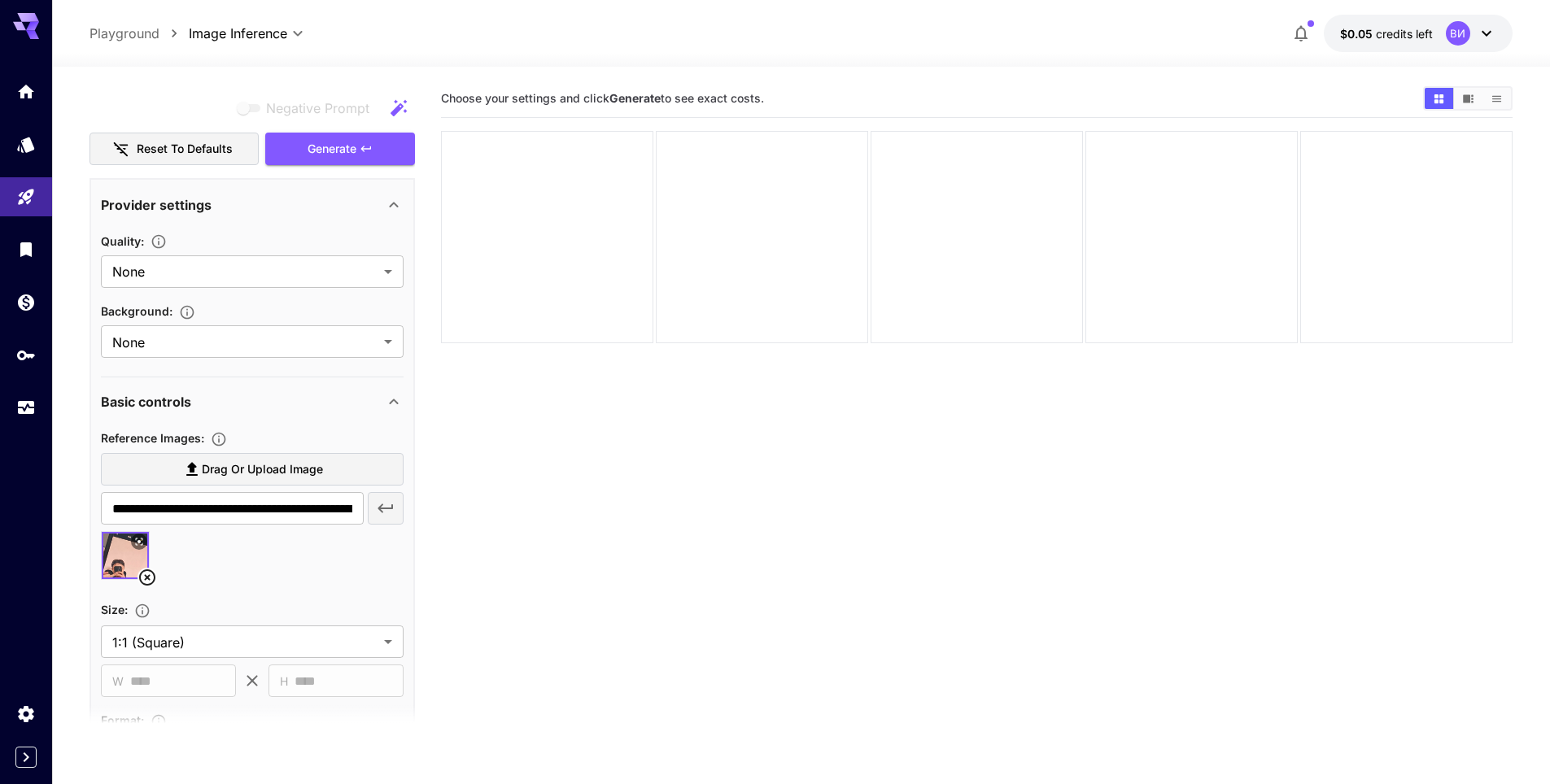
scroll to position [227, 0]
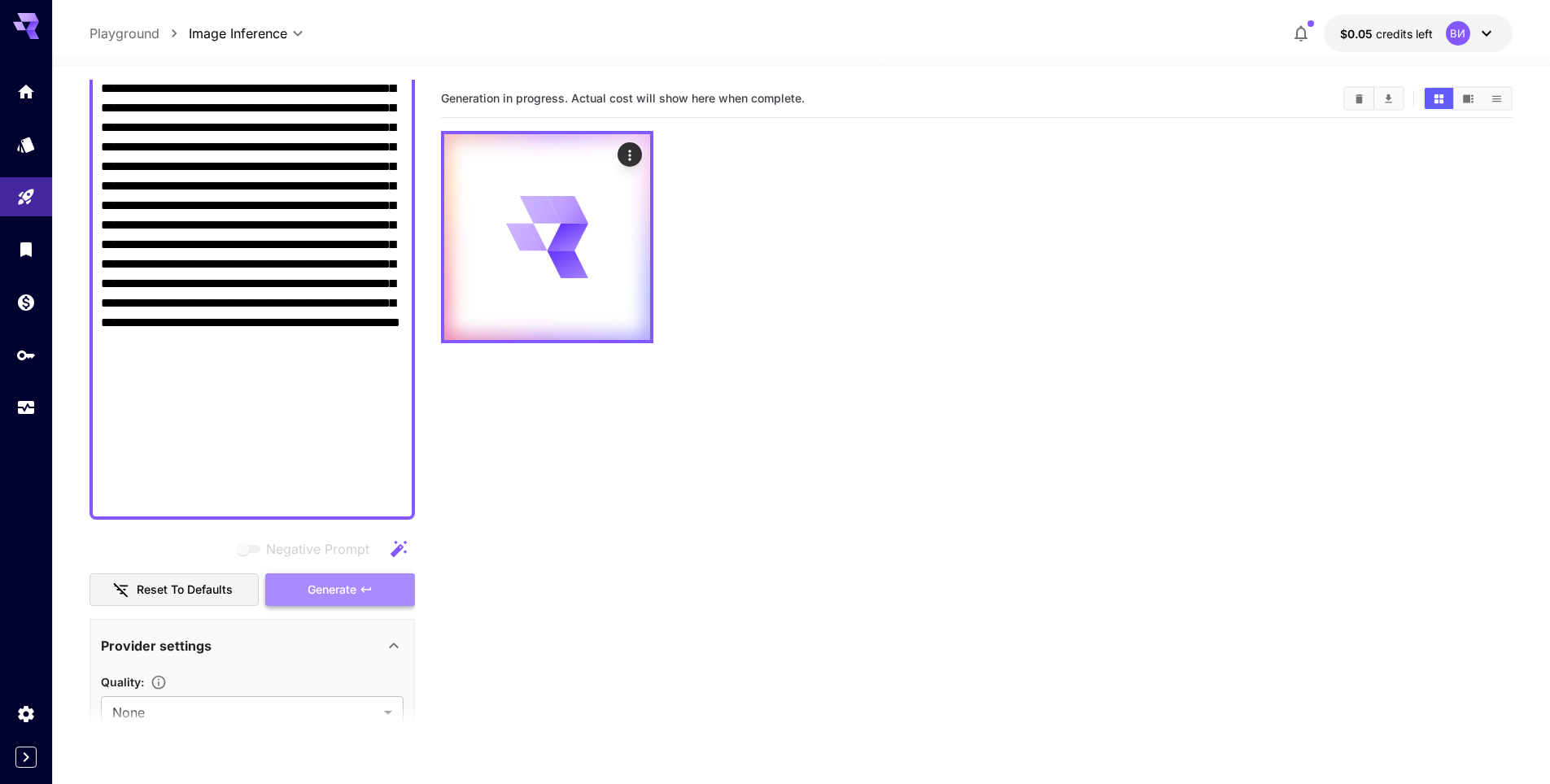
click at [359, 595] on button "Generate" at bounding box center [340, 590] width 149 height 33
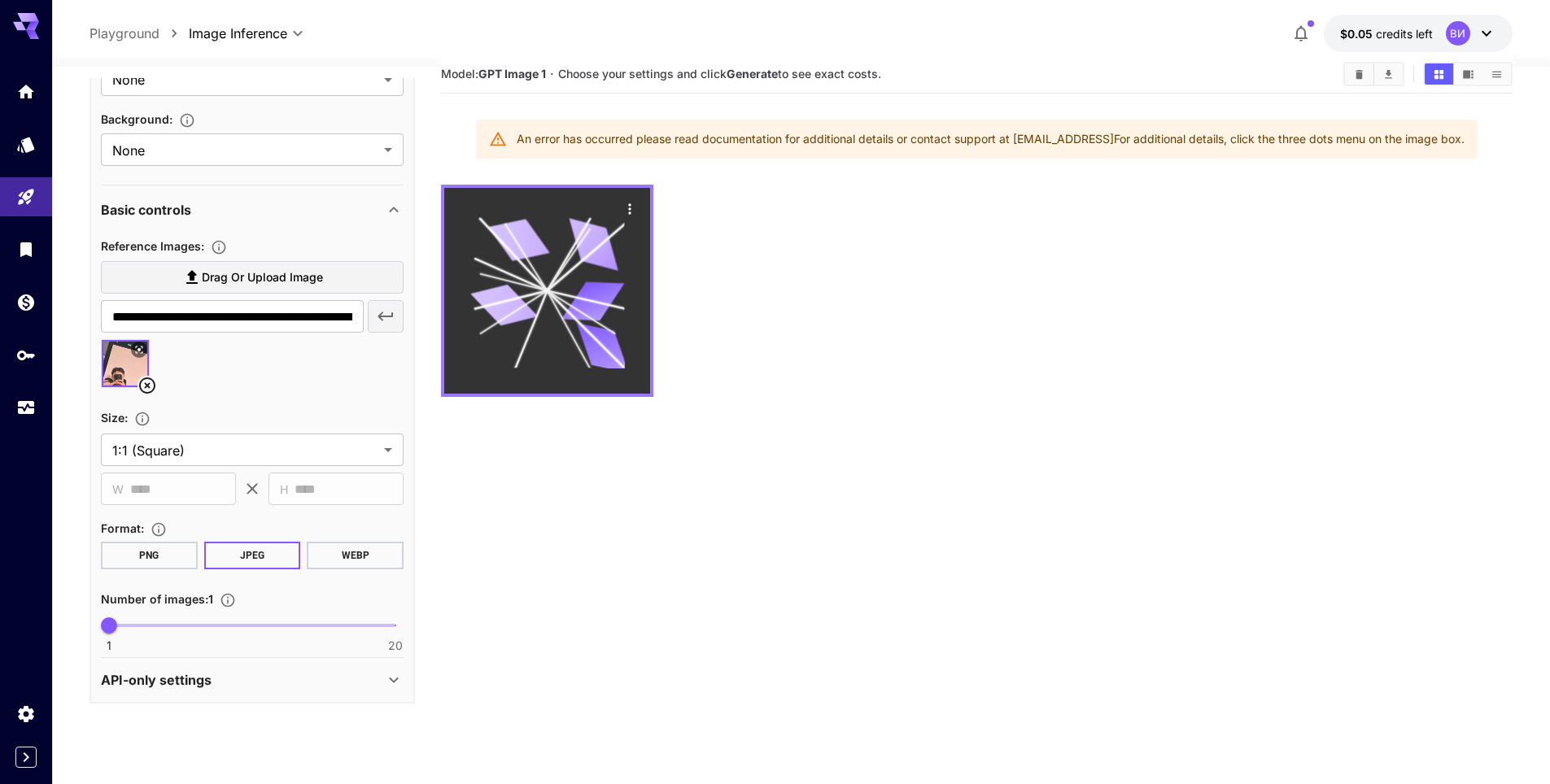
scroll to position [0, 0]
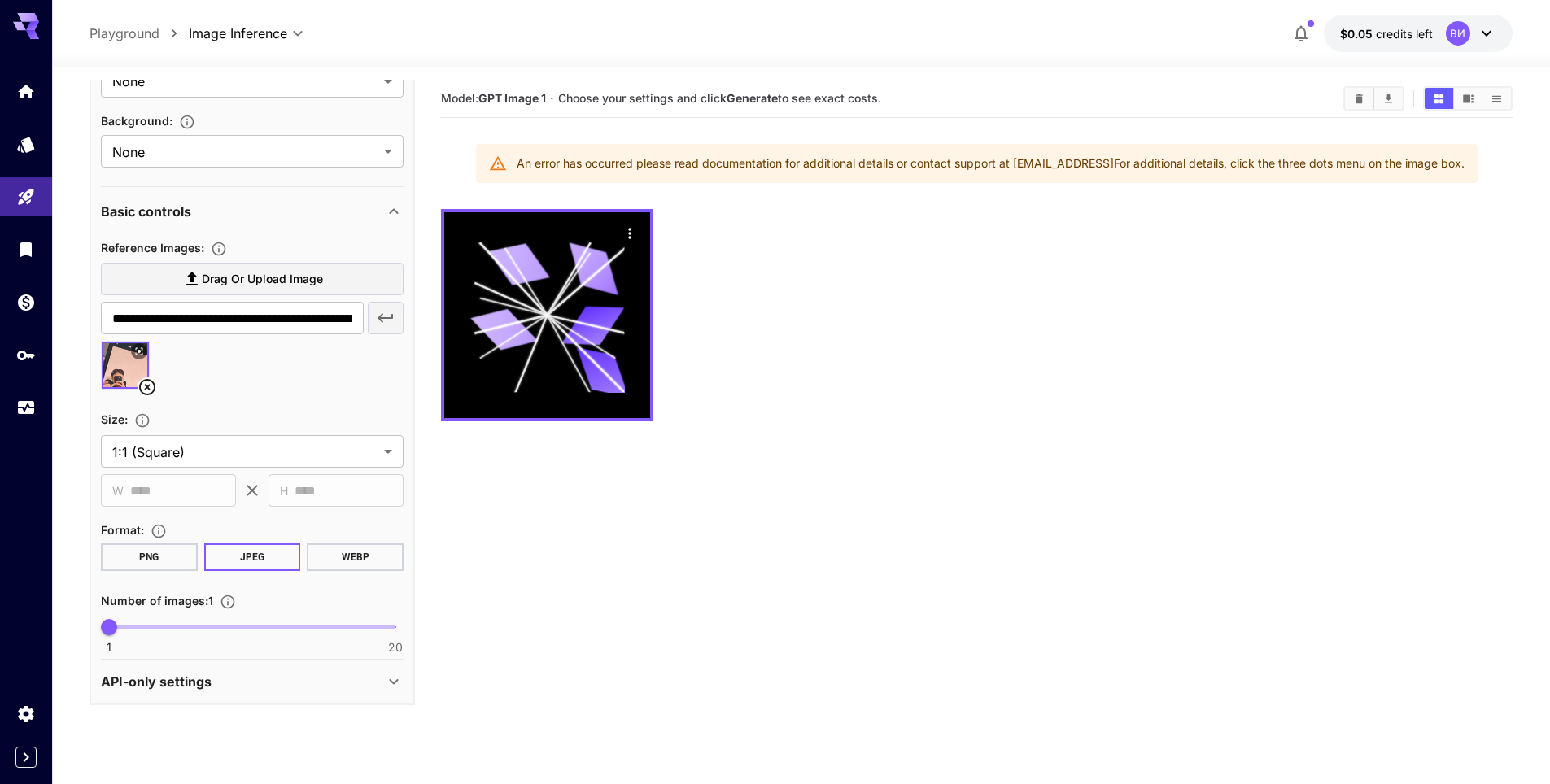
click at [905, 159] on div "An error has occurred please read documentation for additional details or conta…" at bounding box center [991, 164] width 948 height 29
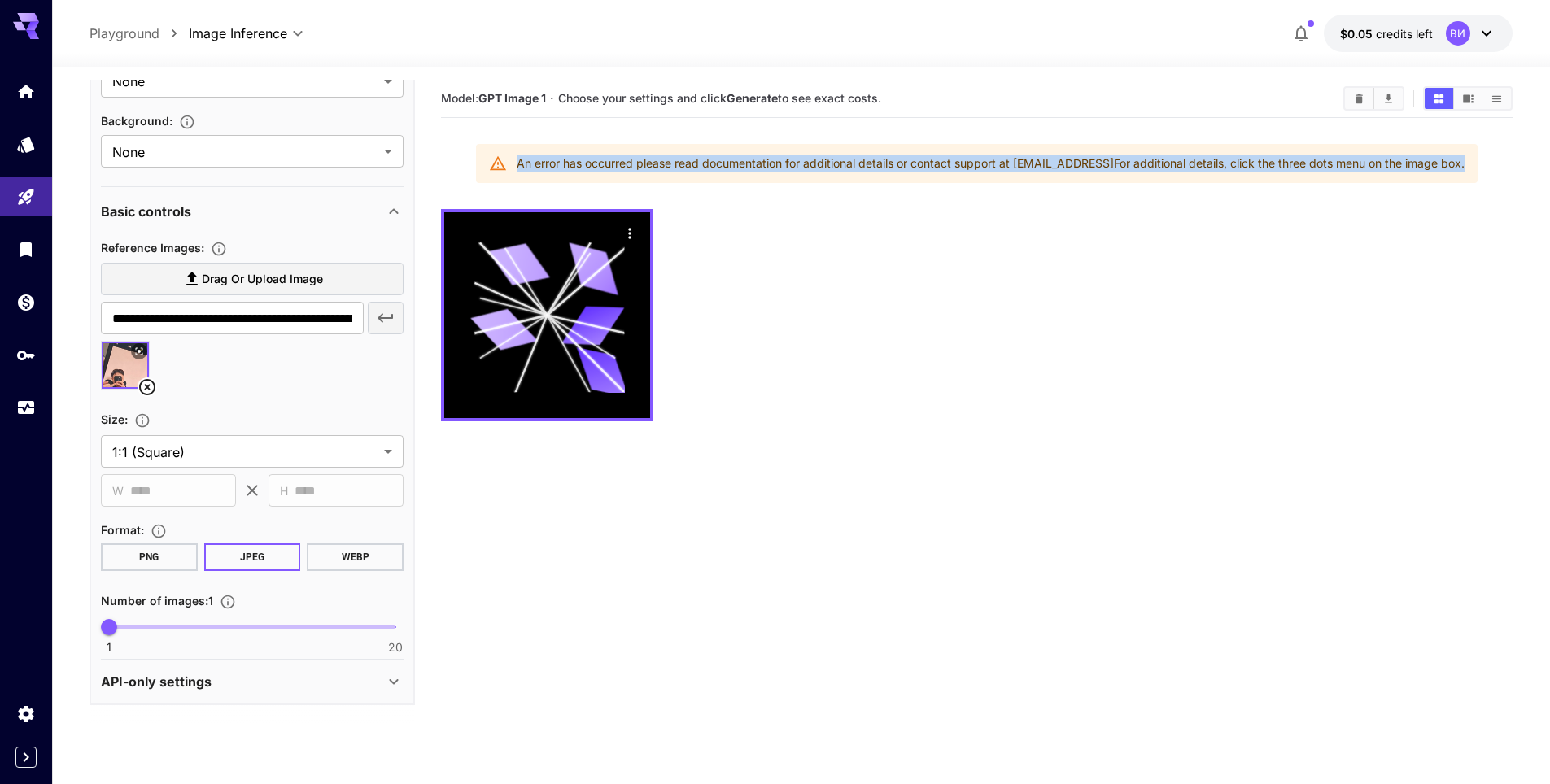
click at [905, 159] on div "An error has occurred please read documentation for additional details or conta…" at bounding box center [991, 164] width 948 height 29
click at [992, 248] on div at bounding box center [976, 315] width 1071 height 212
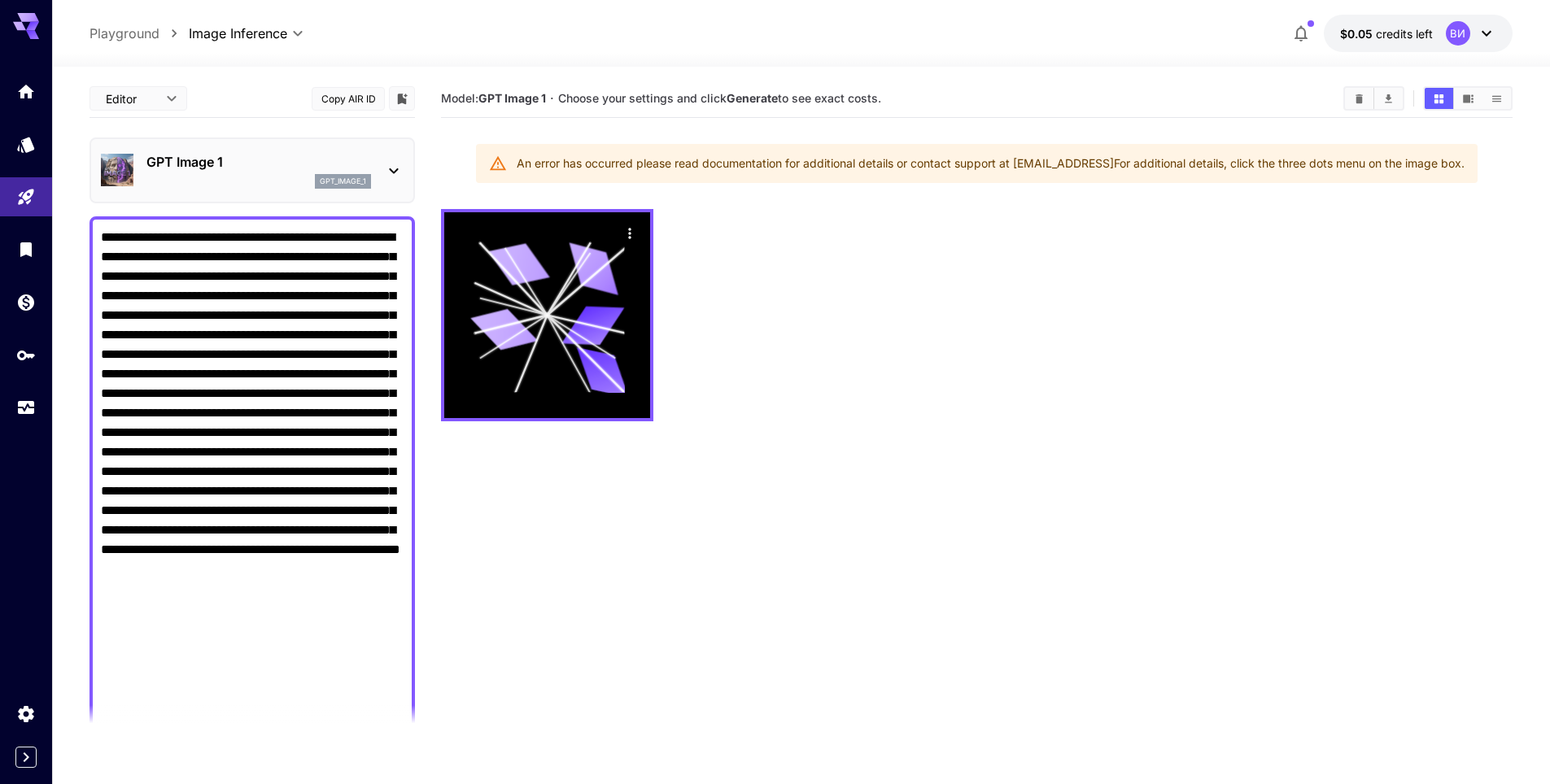
click at [213, 159] on p "GPT Image 1" at bounding box center [259, 162] width 225 height 19
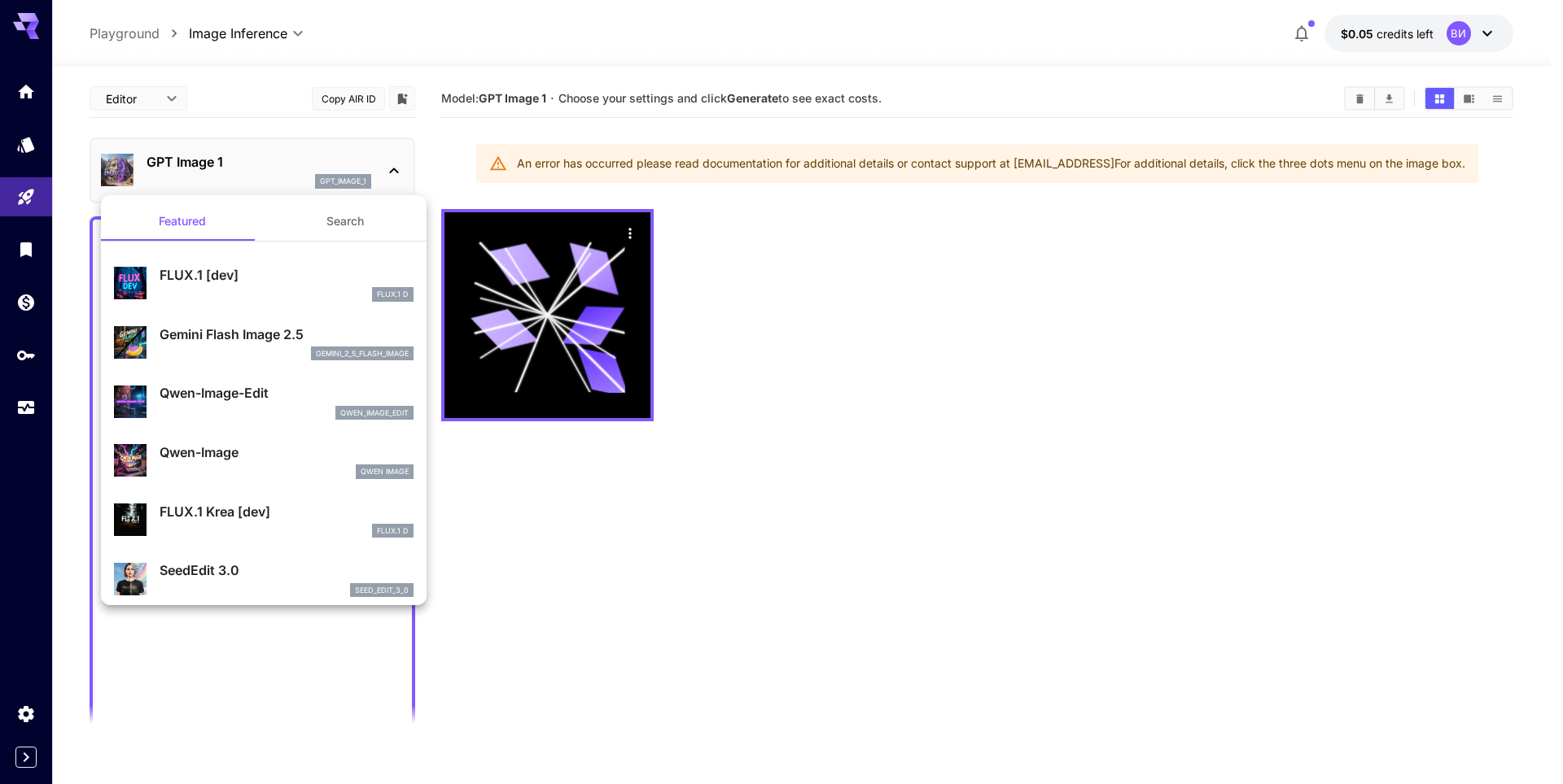
click at [341, 229] on button "Search" at bounding box center [345, 221] width 163 height 39
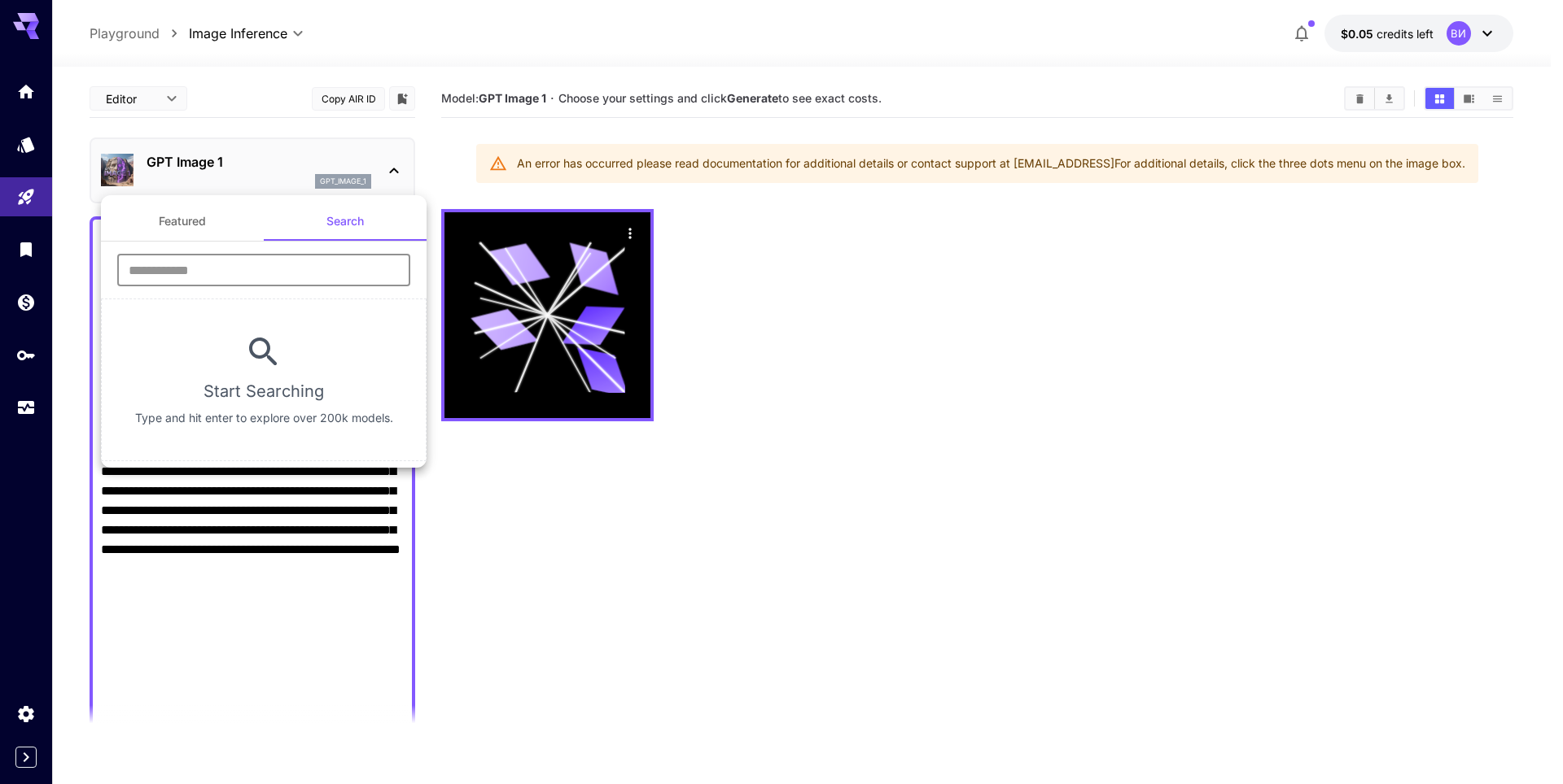
click at [271, 267] on input "text" at bounding box center [264, 270] width 293 height 33
type input "****"
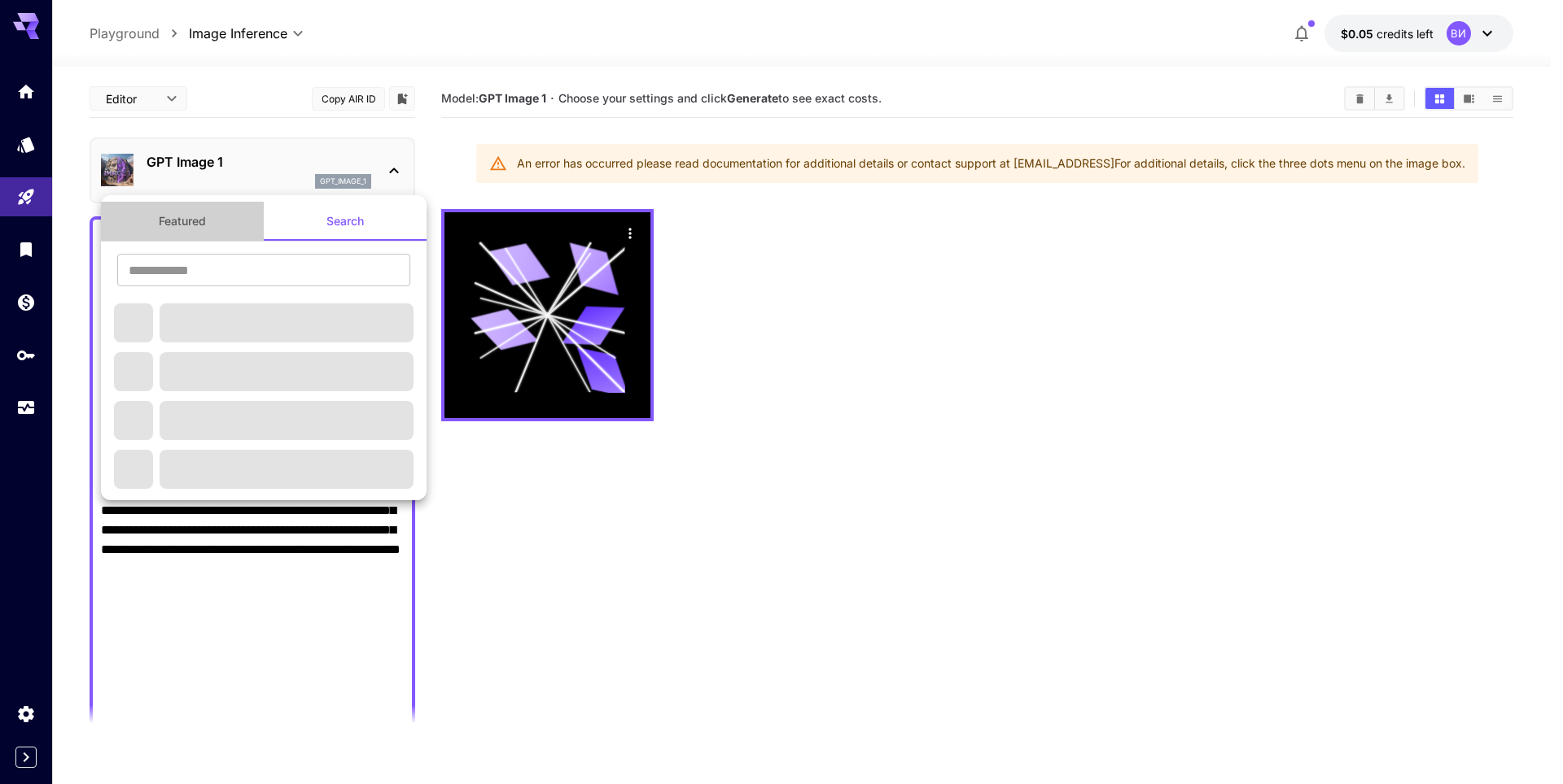
click at [215, 228] on button "Featured" at bounding box center [182, 221] width 163 height 39
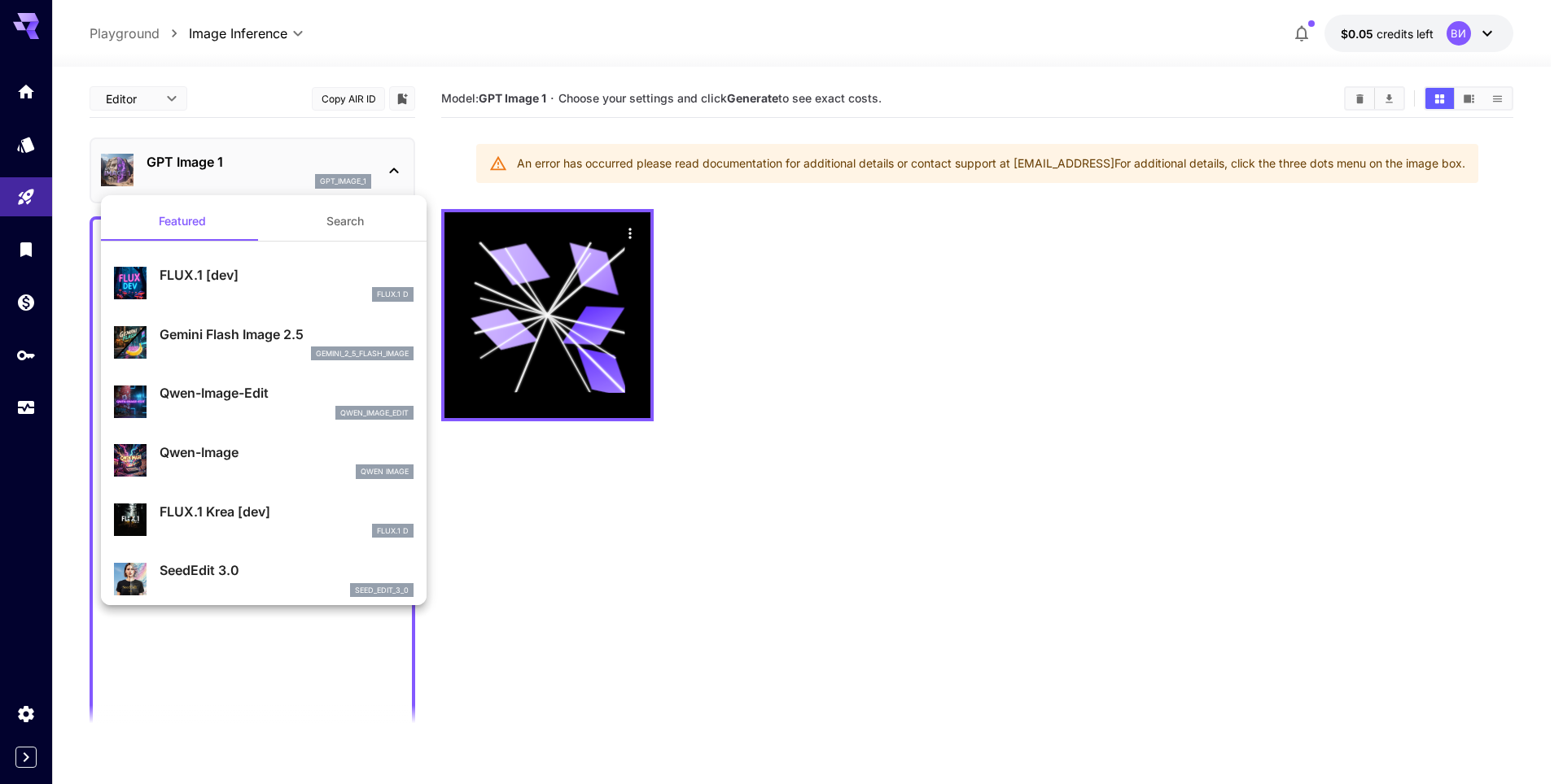
click at [302, 280] on p "FLUX.1 [dev]" at bounding box center [287, 275] width 254 height 19
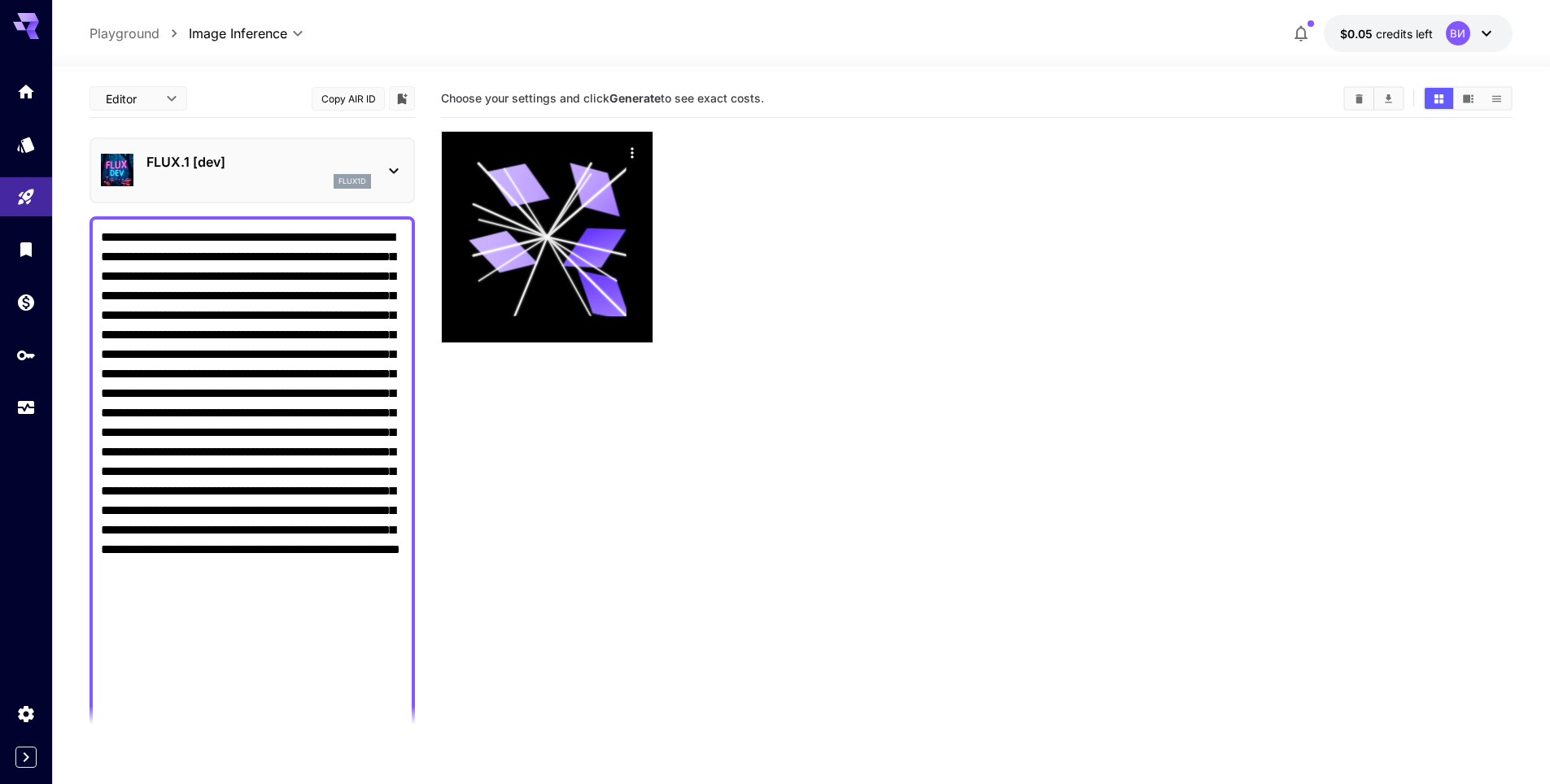
click at [864, 384] on section "Choose your settings and click Generate to see exact costs." at bounding box center [976, 471] width 1071 height 784
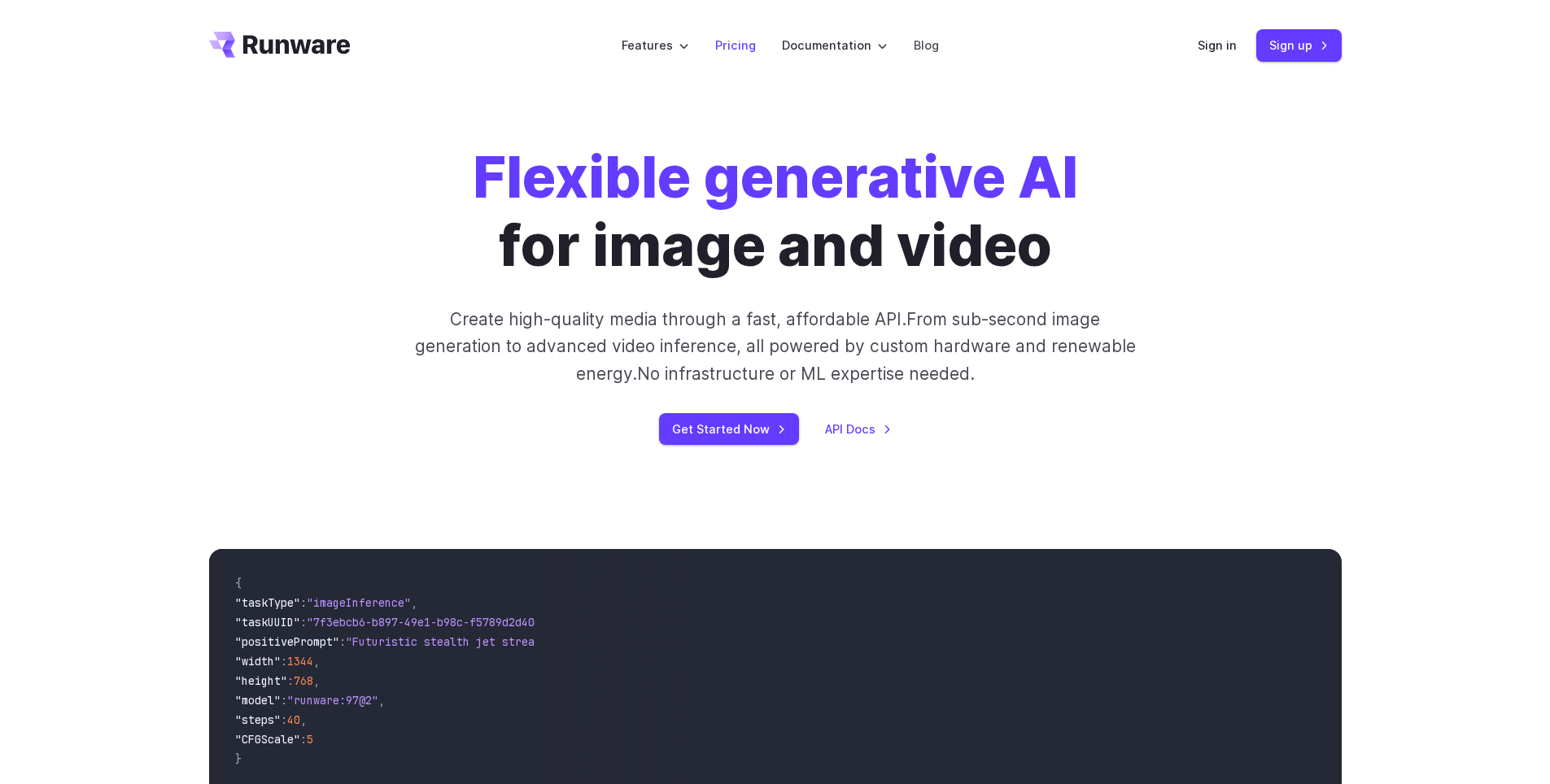
click at [746, 40] on ya-tr-span "Pricing" at bounding box center [736, 45] width 41 height 14
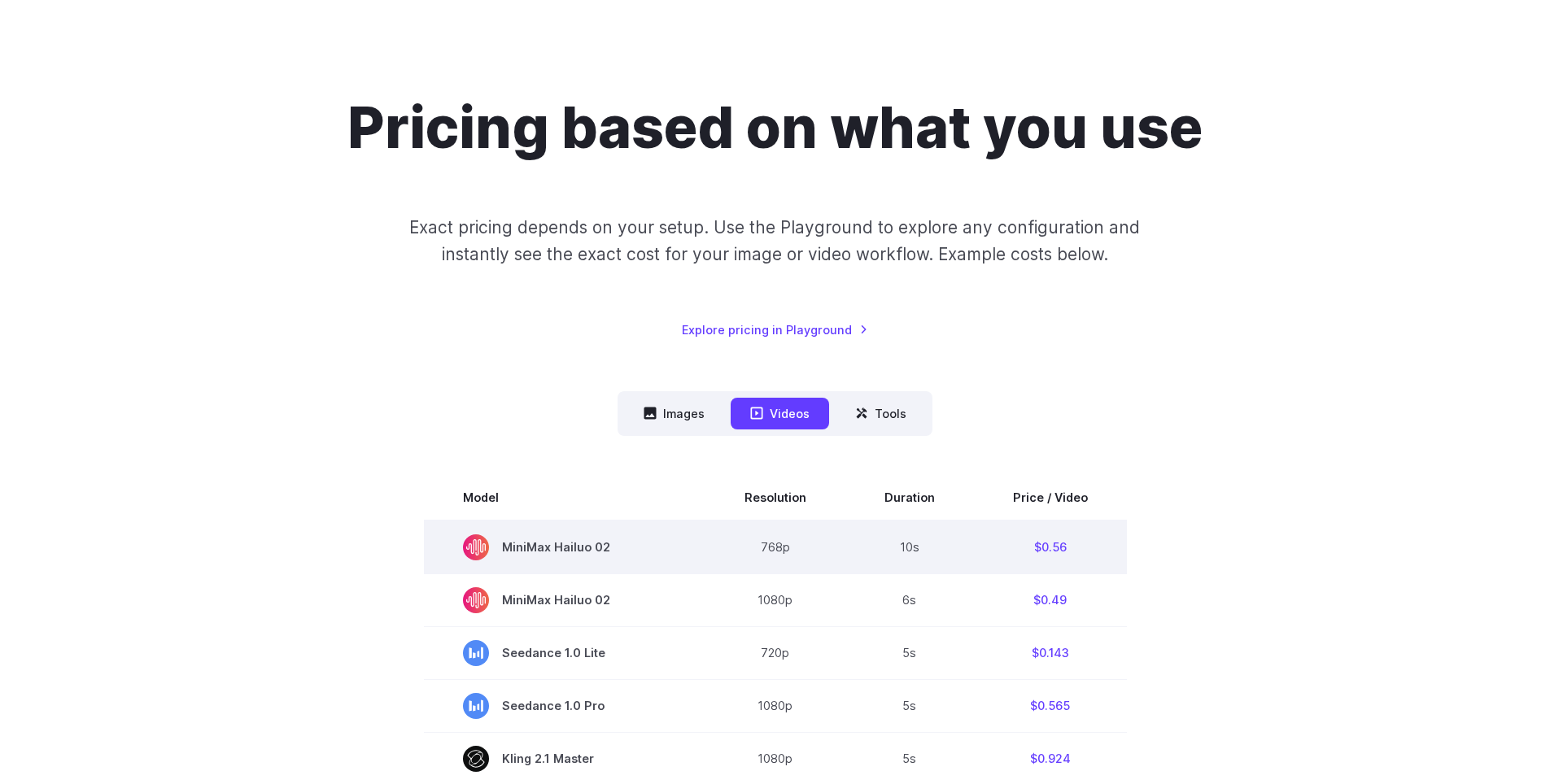
scroll to position [326, 0]
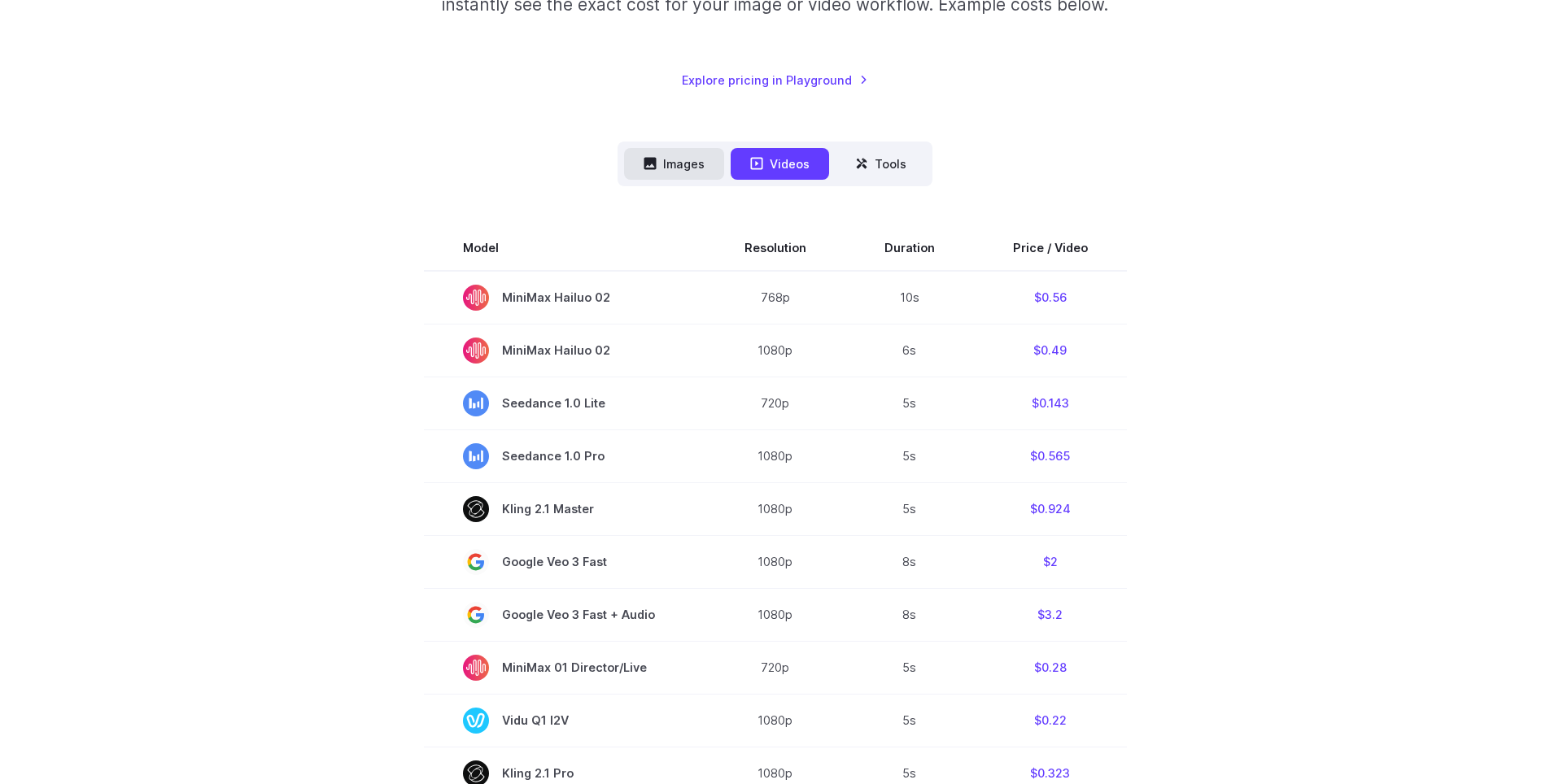
click at [666, 163] on button "Images" at bounding box center [674, 164] width 100 height 32
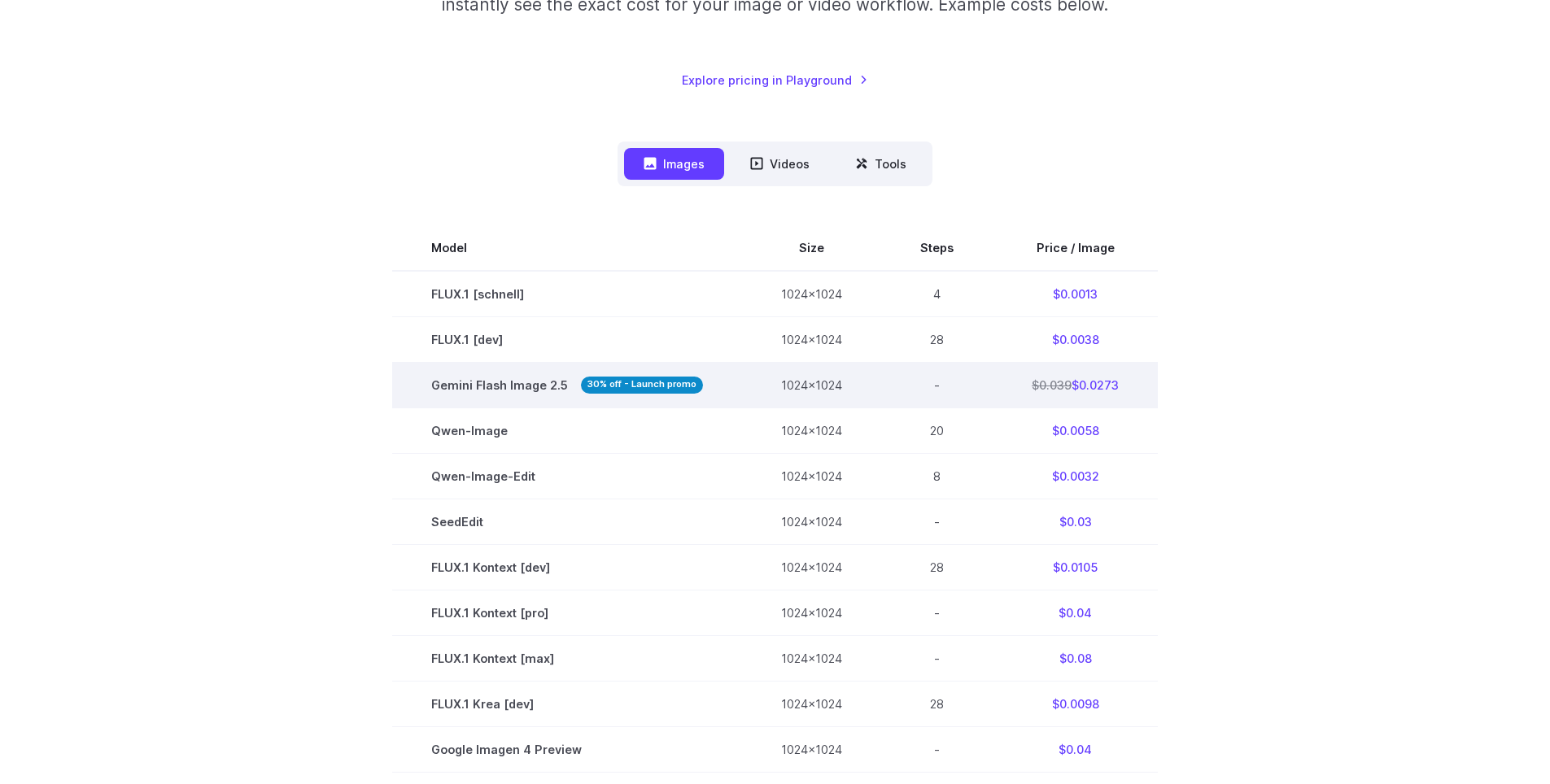
click at [459, 385] on span "Gemini Flash Image 2.5 30% off - Launch promo" at bounding box center [567, 385] width 271 height 18
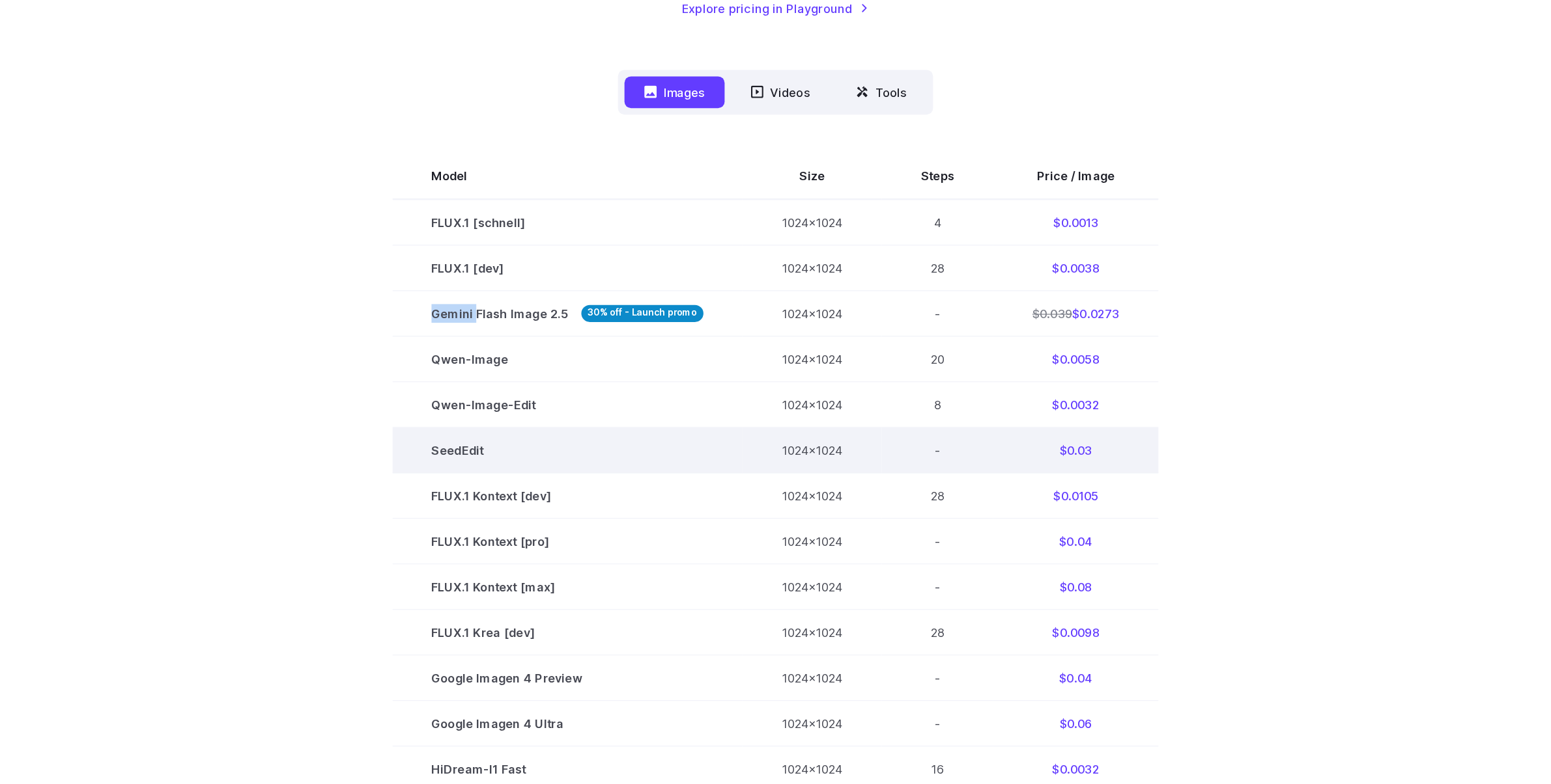
scroll to position [456, 0]
